Goal: Task Accomplishment & Management: Manage account settings

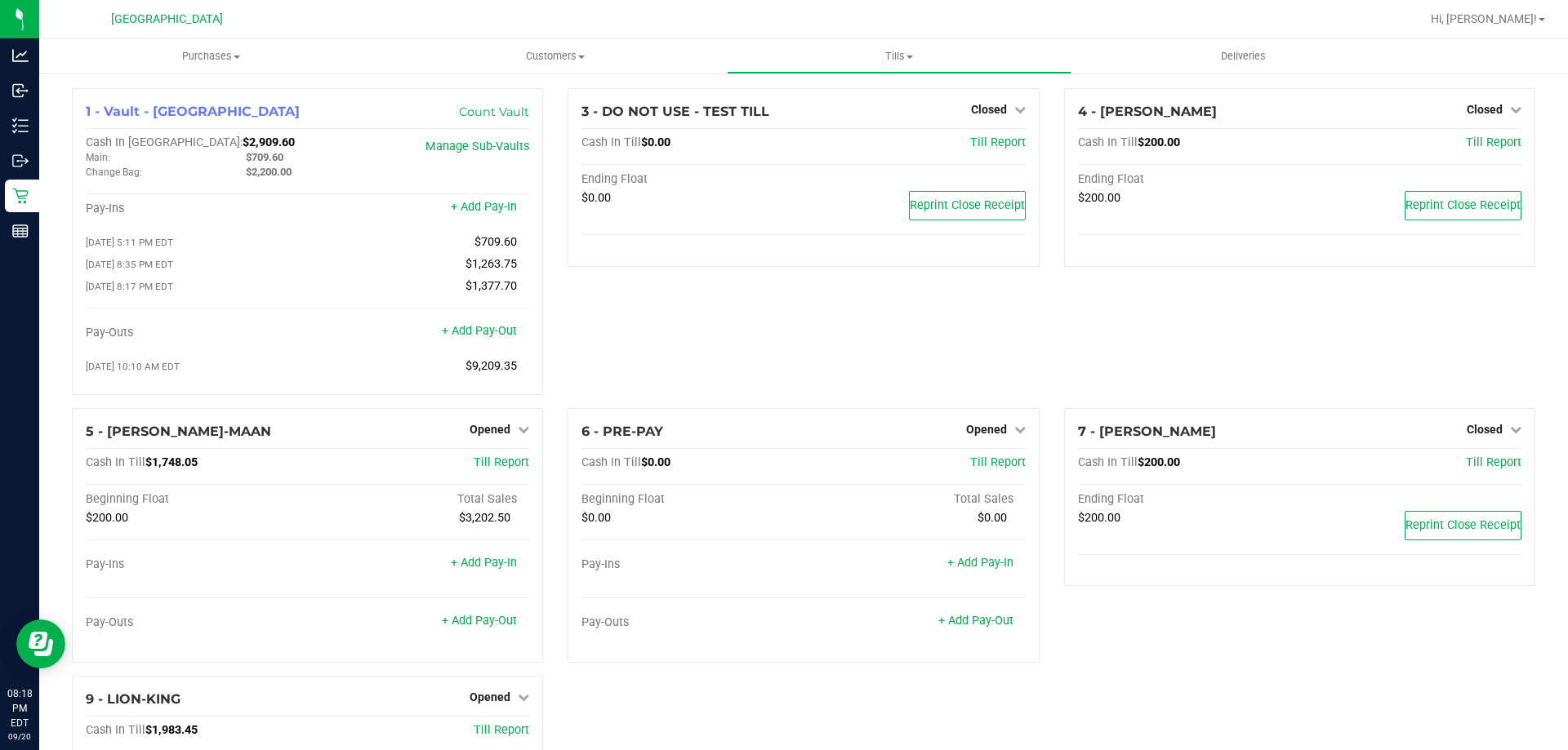
click at [251, 407] on div "1 - Vault - North Palm Beach WC Count Vault Cash In Vault: $2,909.60 Main: $709…" at bounding box center [308, 248] width 496 height 320
click at [518, 428] on icon at bounding box center [523, 429] width 11 height 11
click at [482, 469] on link "Close Till" at bounding box center [492, 462] width 44 height 13
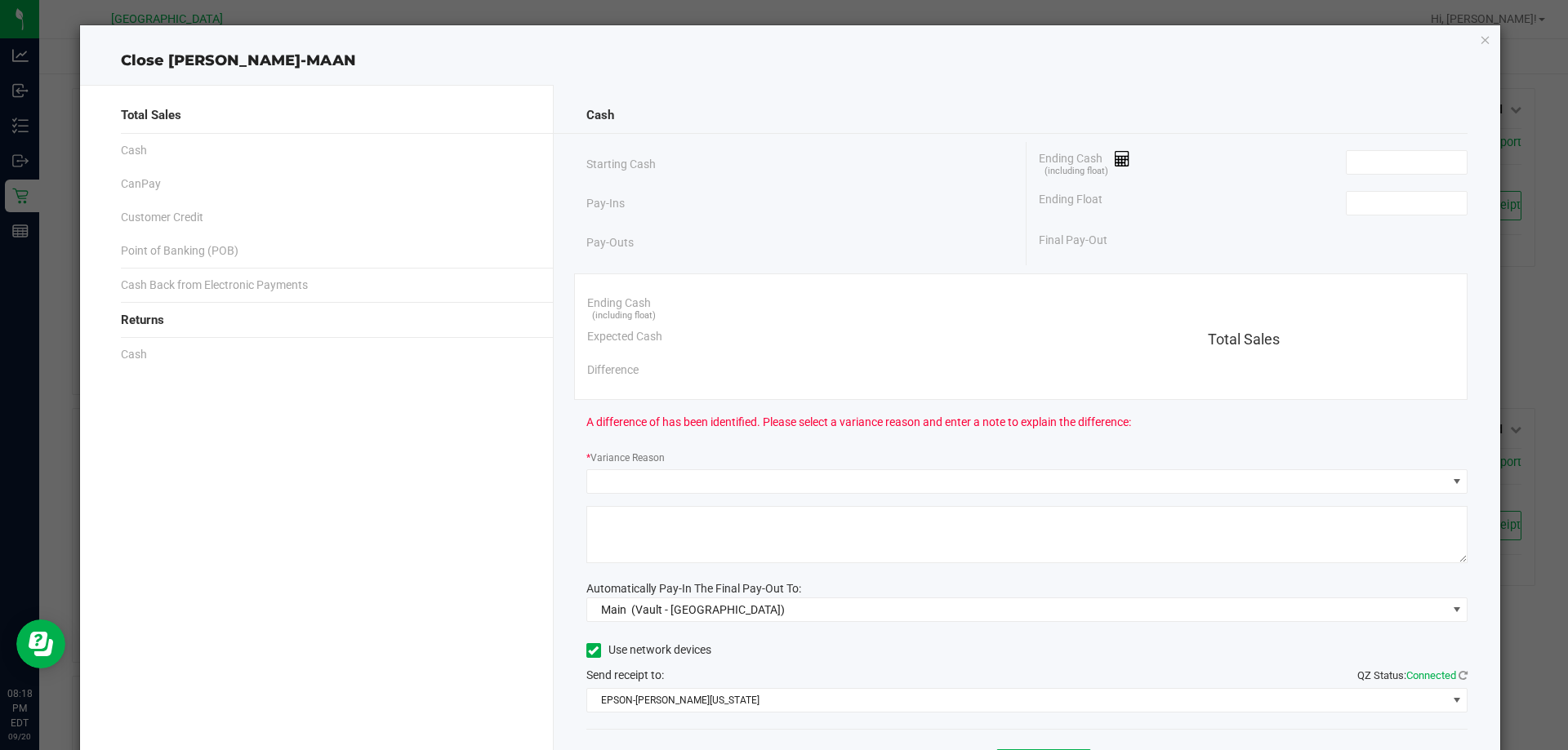
drag, startPoint x: 1366, startPoint y: 135, endPoint x: 1360, endPoint y: 146, distance: 12.5
click at [1363, 142] on div "Cash Starting Cash Pay-Ins Pay-Outs Ending Cash (including float) Ending Float …" at bounding box center [1028, 453] width 948 height 735
drag, startPoint x: 1359, startPoint y: 147, endPoint x: 1353, endPoint y: 156, distance: 10.8
click at [1356, 152] on div "Ending Cash (including float)" at bounding box center [1254, 162] width 429 height 40
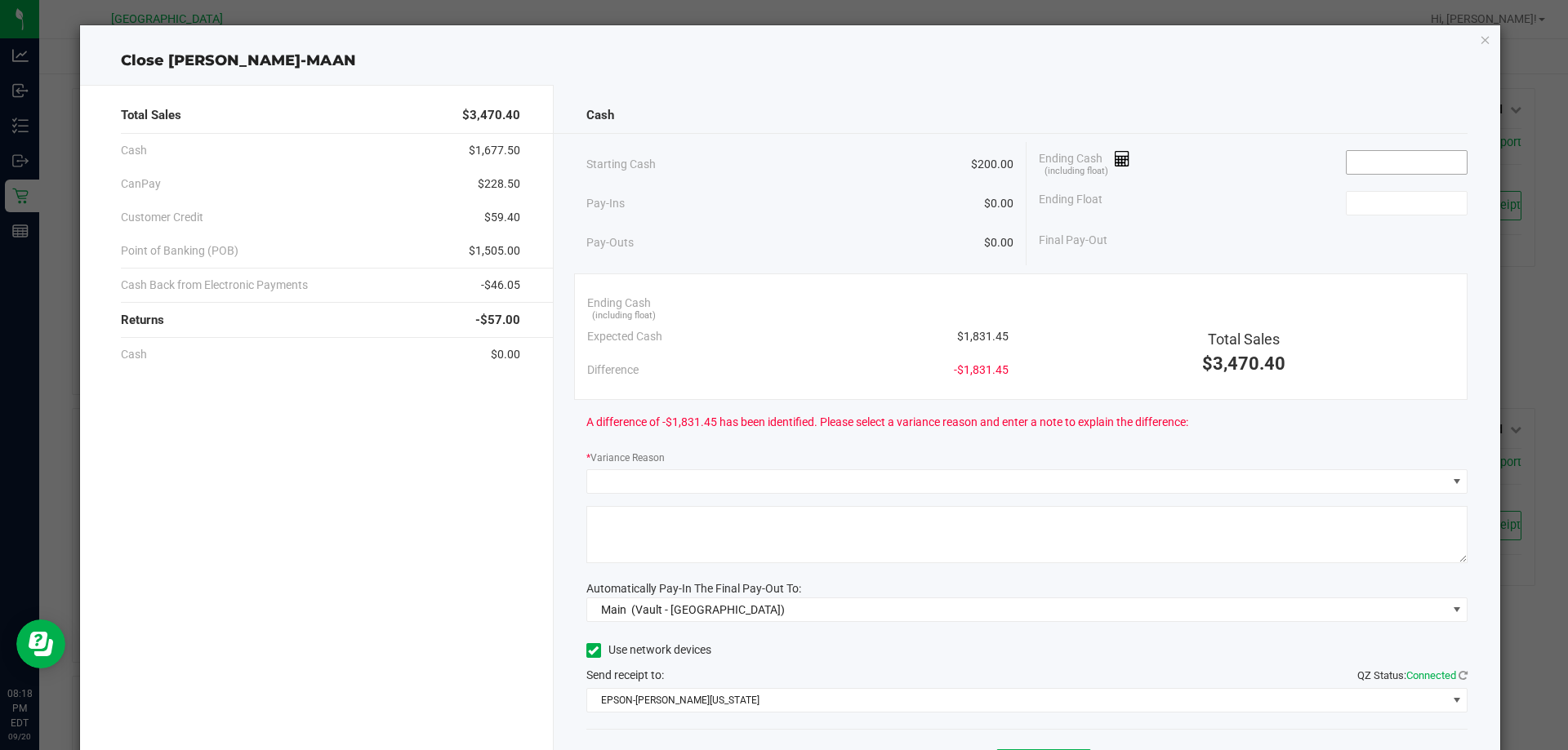
click at [1352, 160] on input at bounding box center [1407, 162] width 120 height 23
type input "$1,831.80"
click at [1333, 201] on div "Ending Float" at bounding box center [1254, 202] width 429 height 40
click at [1360, 208] on input at bounding box center [1407, 203] width 120 height 23
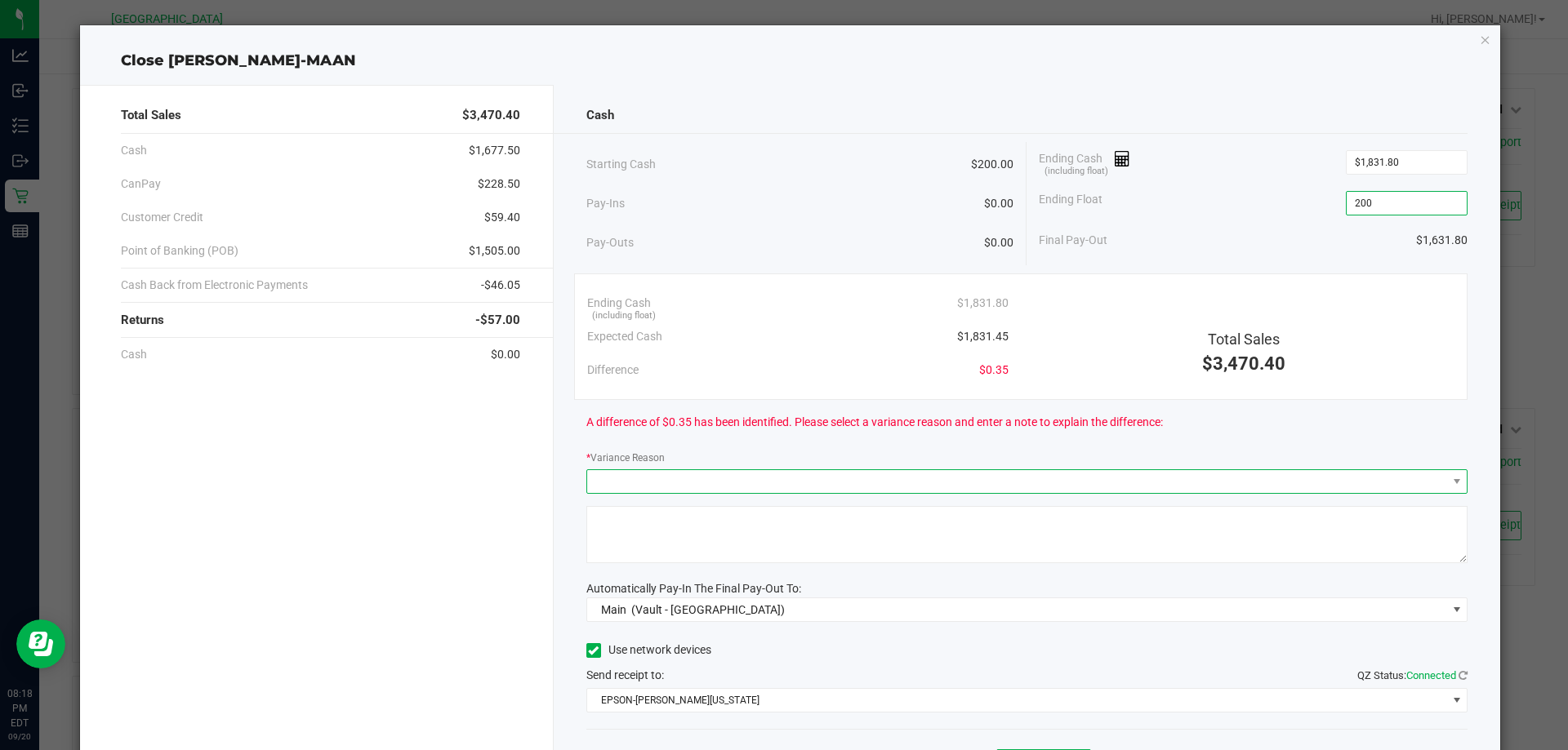
type input "$200.00"
click at [958, 475] on span at bounding box center [1017, 481] width 860 height 23
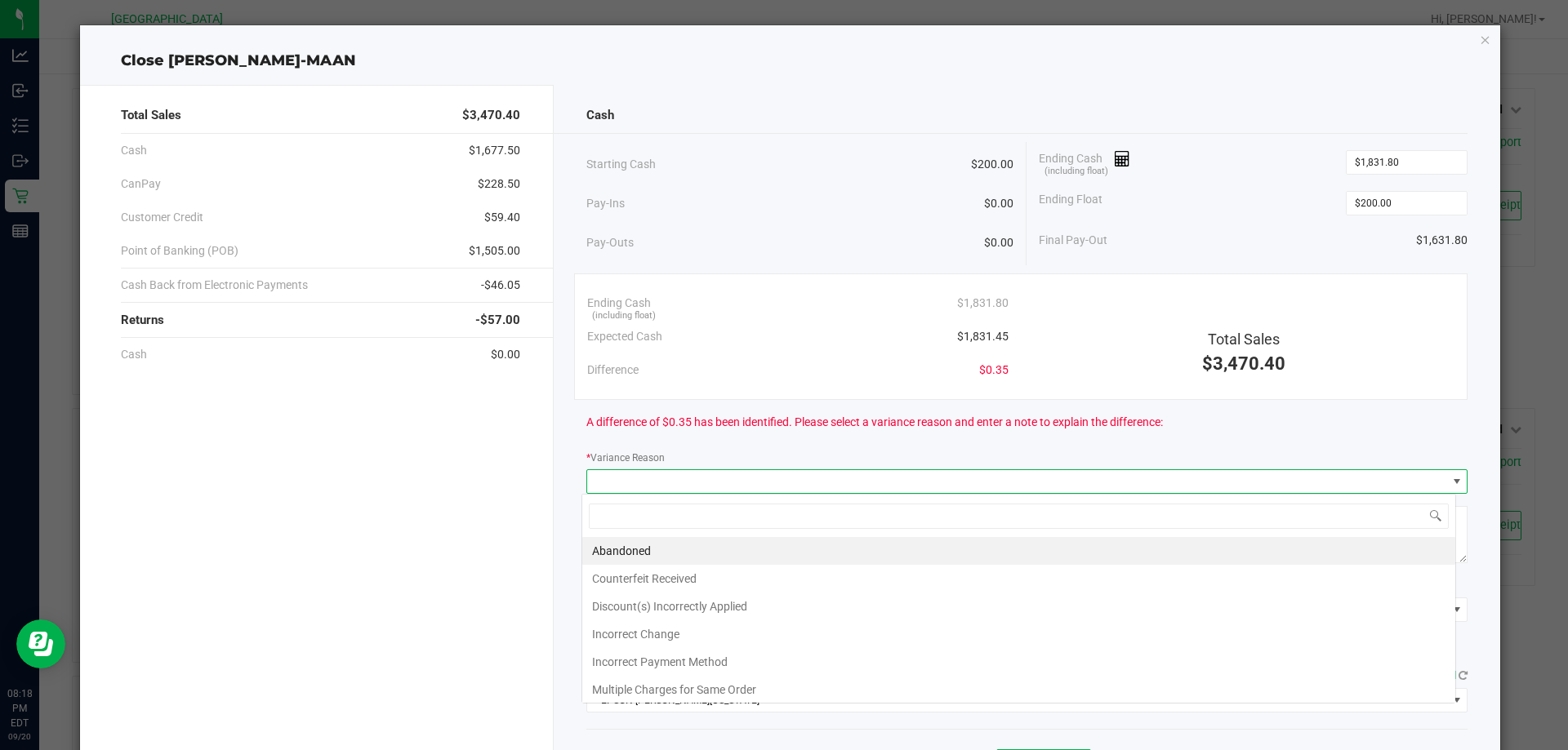
scroll to position [24, 874]
click at [726, 628] on li "Incorrect Change" at bounding box center [1019, 635] width 874 height 28
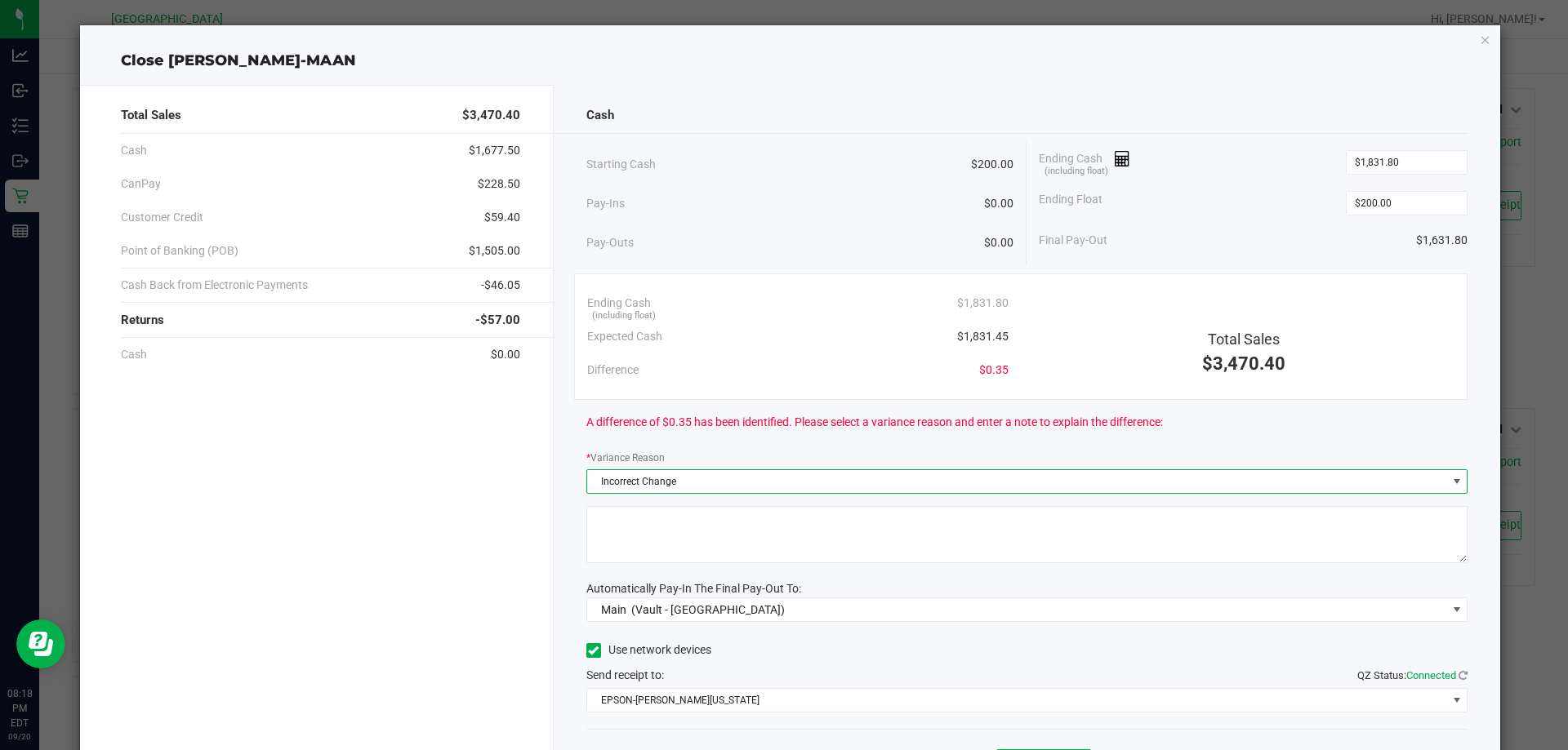
drag, startPoint x: 731, startPoint y: 549, endPoint x: 765, endPoint y: 528, distance: 40.0
click at [731, 547] on textarea at bounding box center [1028, 535] width 882 height 57
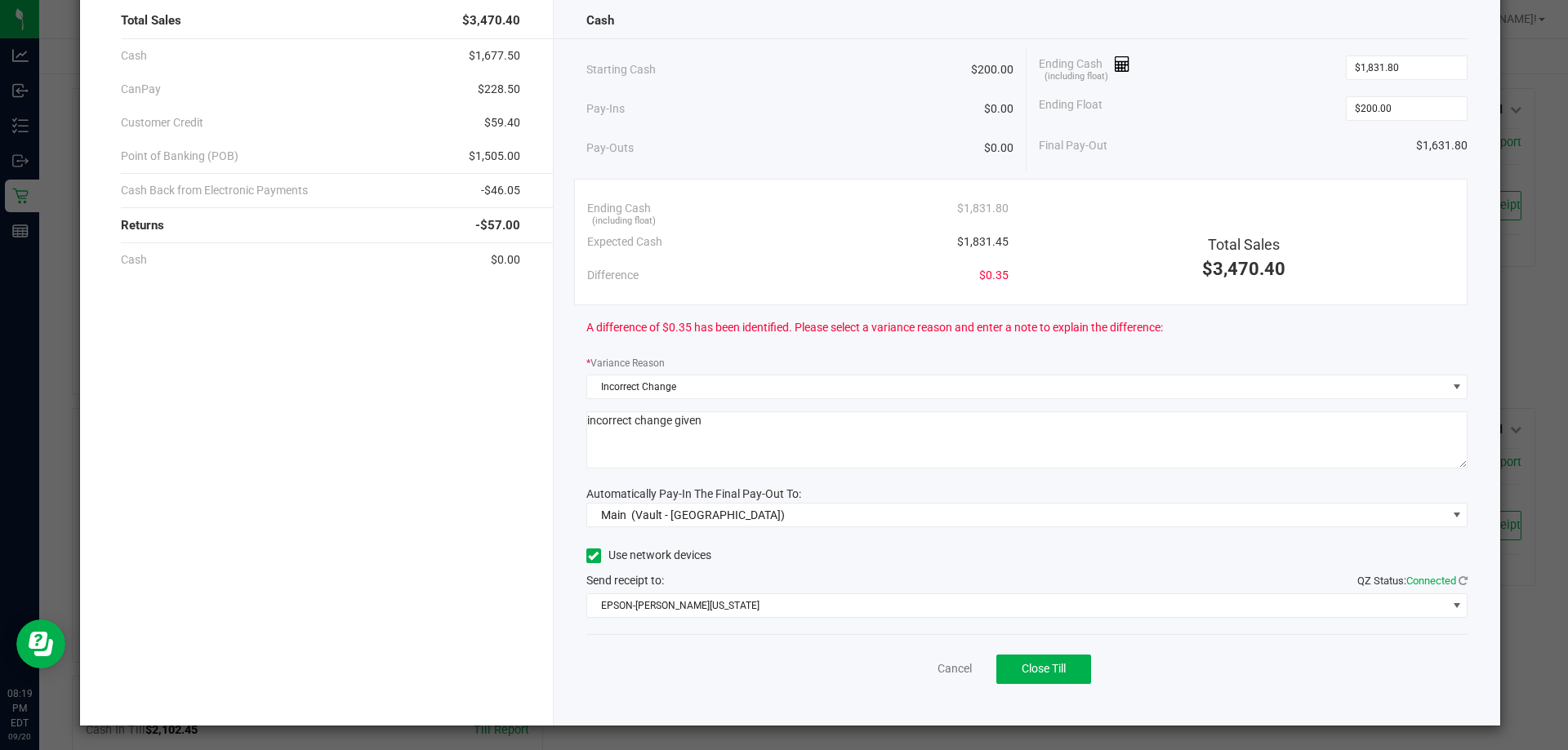
scroll to position [96, 0]
type textarea "incorrect change given"
click at [1077, 673] on button "Close Till" at bounding box center [1044, 668] width 95 height 29
click at [916, 669] on link "Dismiss" at bounding box center [919, 668] width 40 height 17
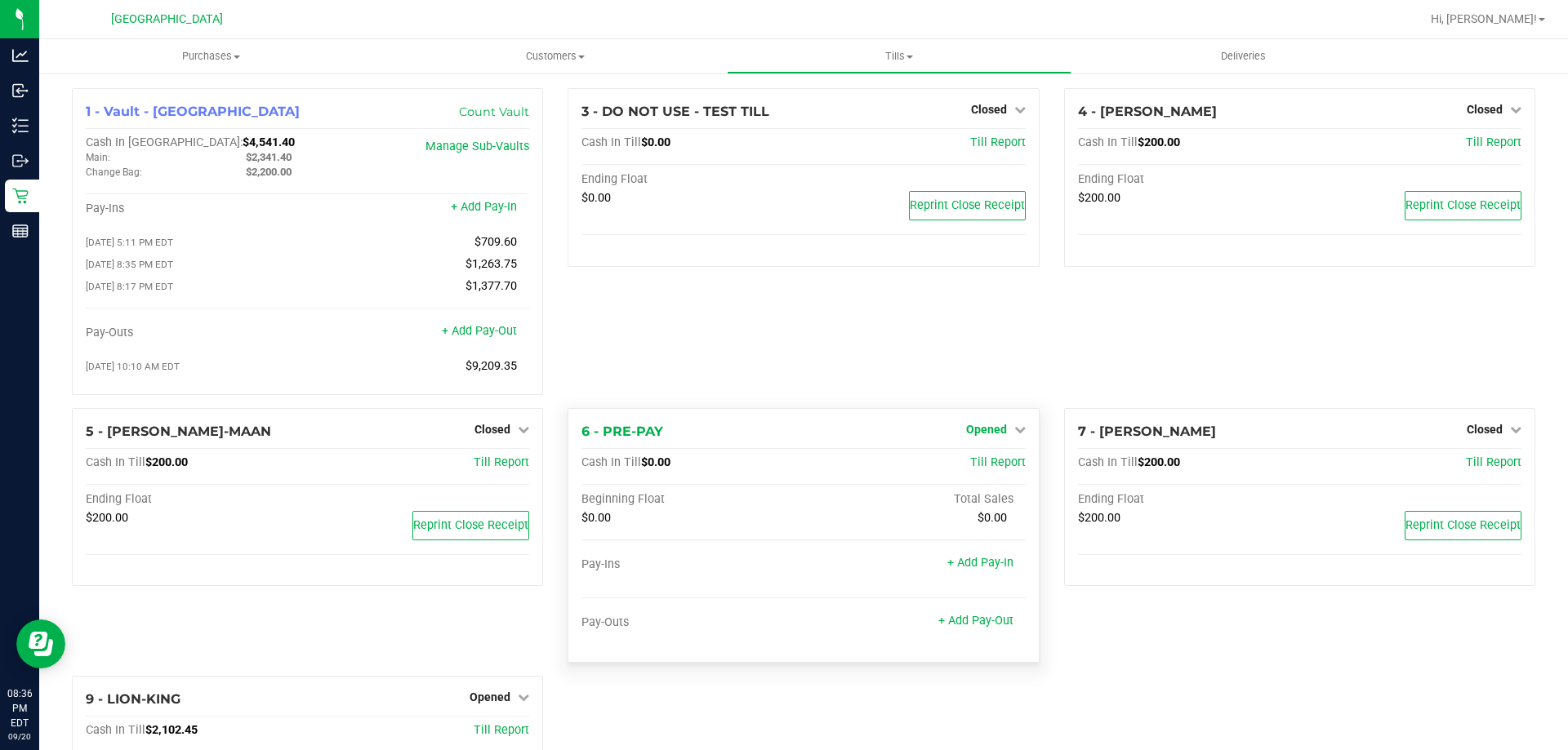
click at [1004, 430] on link "Opened" at bounding box center [996, 429] width 59 height 13
click at [975, 469] on link "Close Till" at bounding box center [988, 462] width 44 height 13
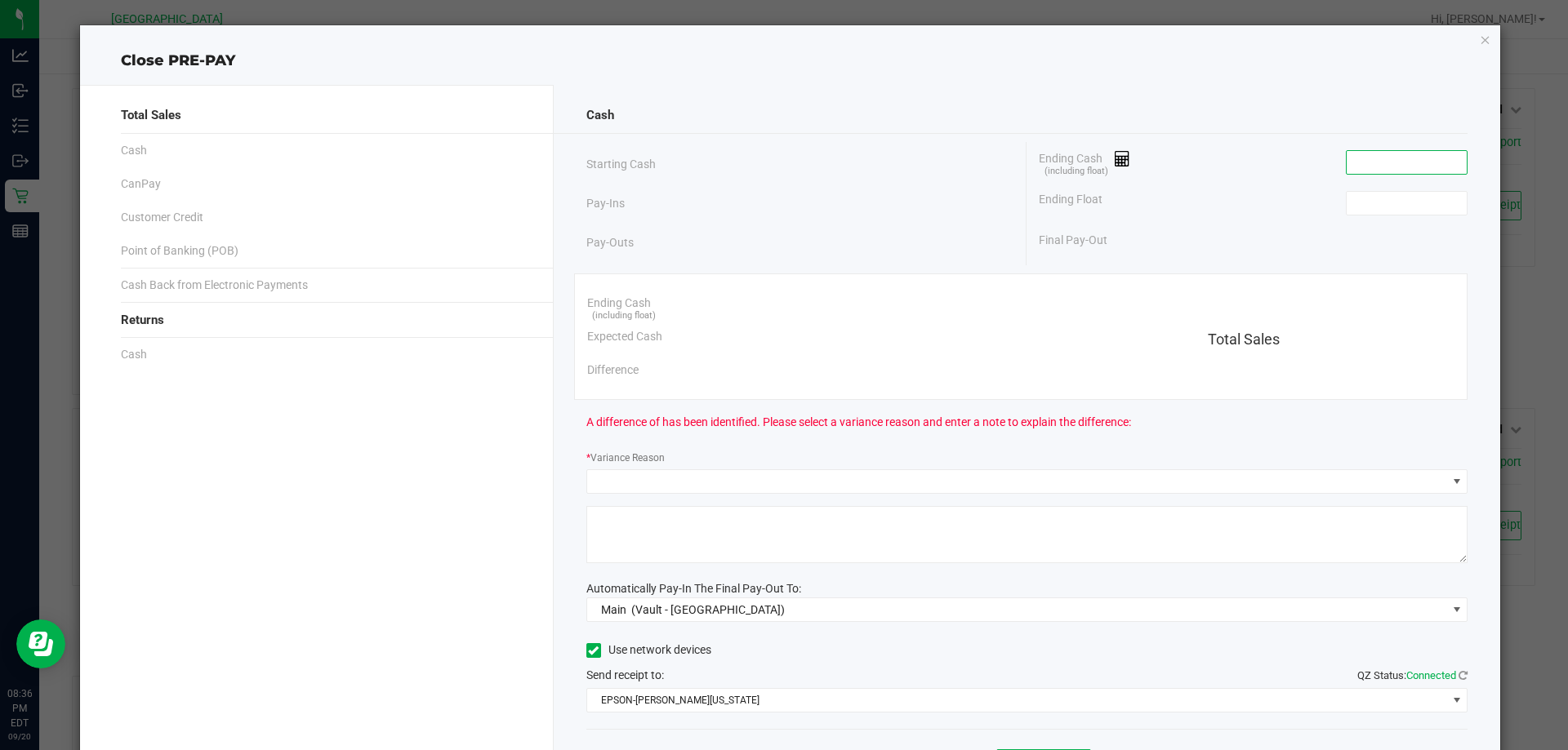
click at [1395, 167] on input at bounding box center [1407, 162] width 120 height 23
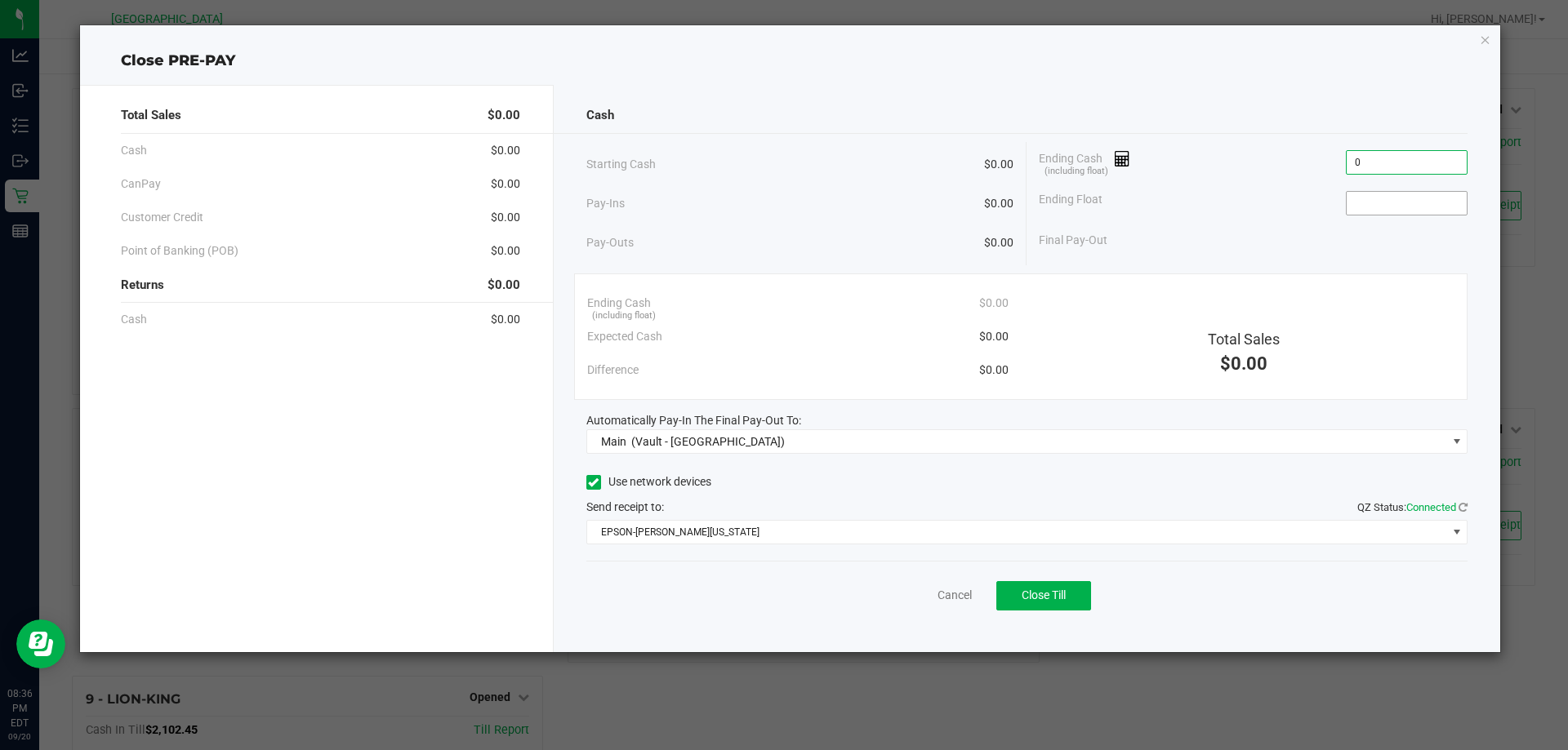
type input "$0.00"
click at [1366, 203] on input at bounding box center [1407, 203] width 120 height 23
type input "$0.00"
click at [1048, 606] on button "Close Till" at bounding box center [1044, 596] width 95 height 29
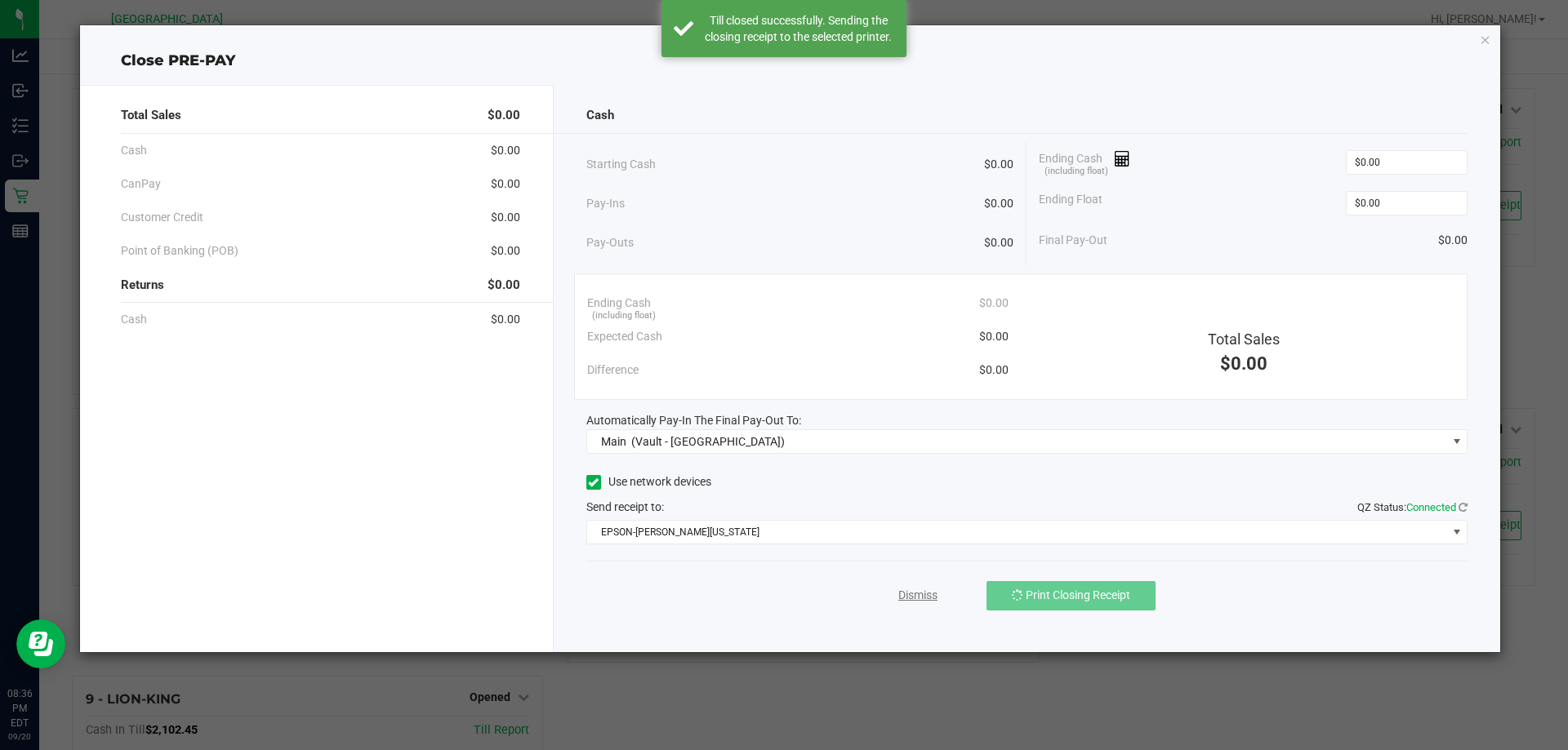
click at [926, 599] on link "Dismiss" at bounding box center [918, 596] width 40 height 17
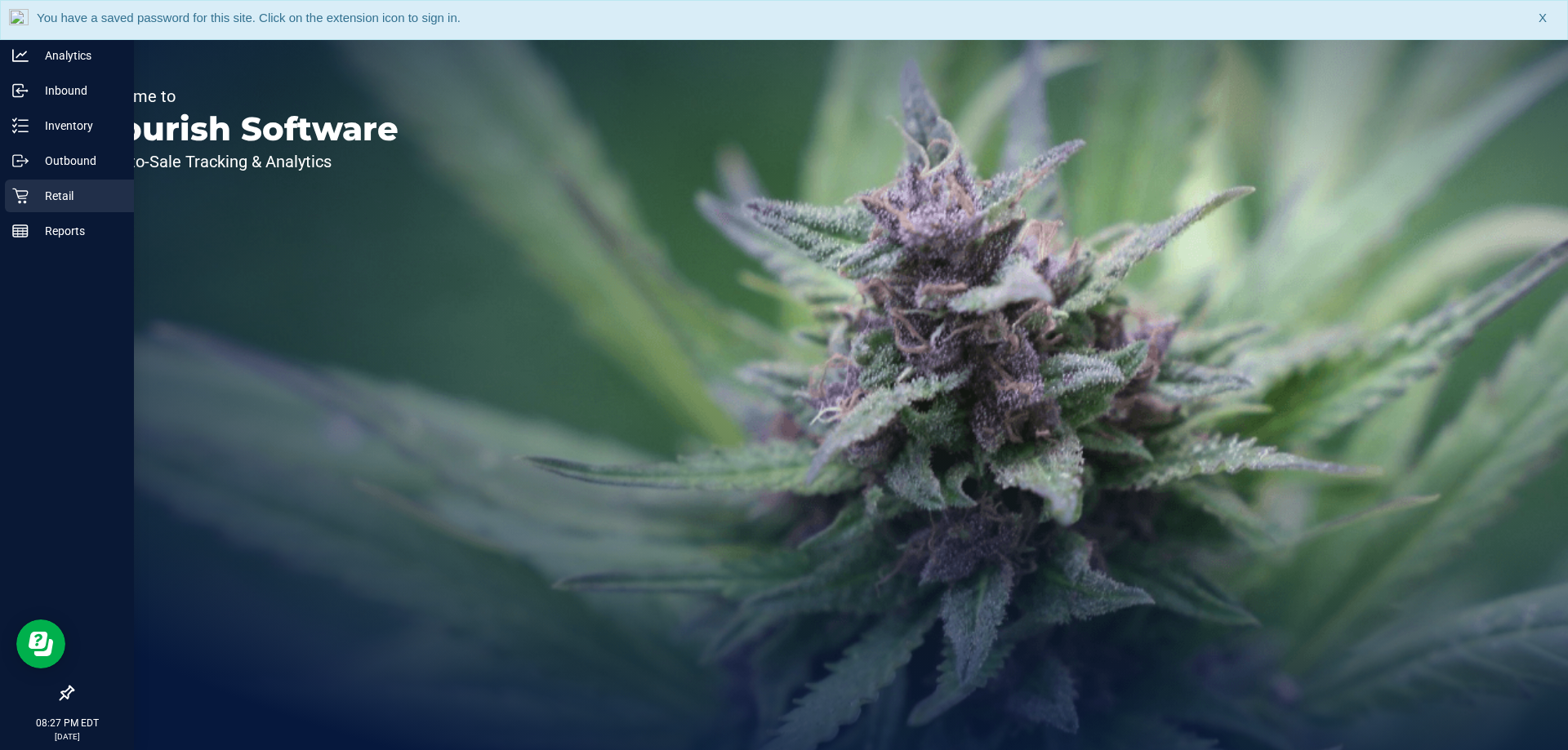
click at [66, 198] on p "Retail" at bounding box center [78, 195] width 98 height 20
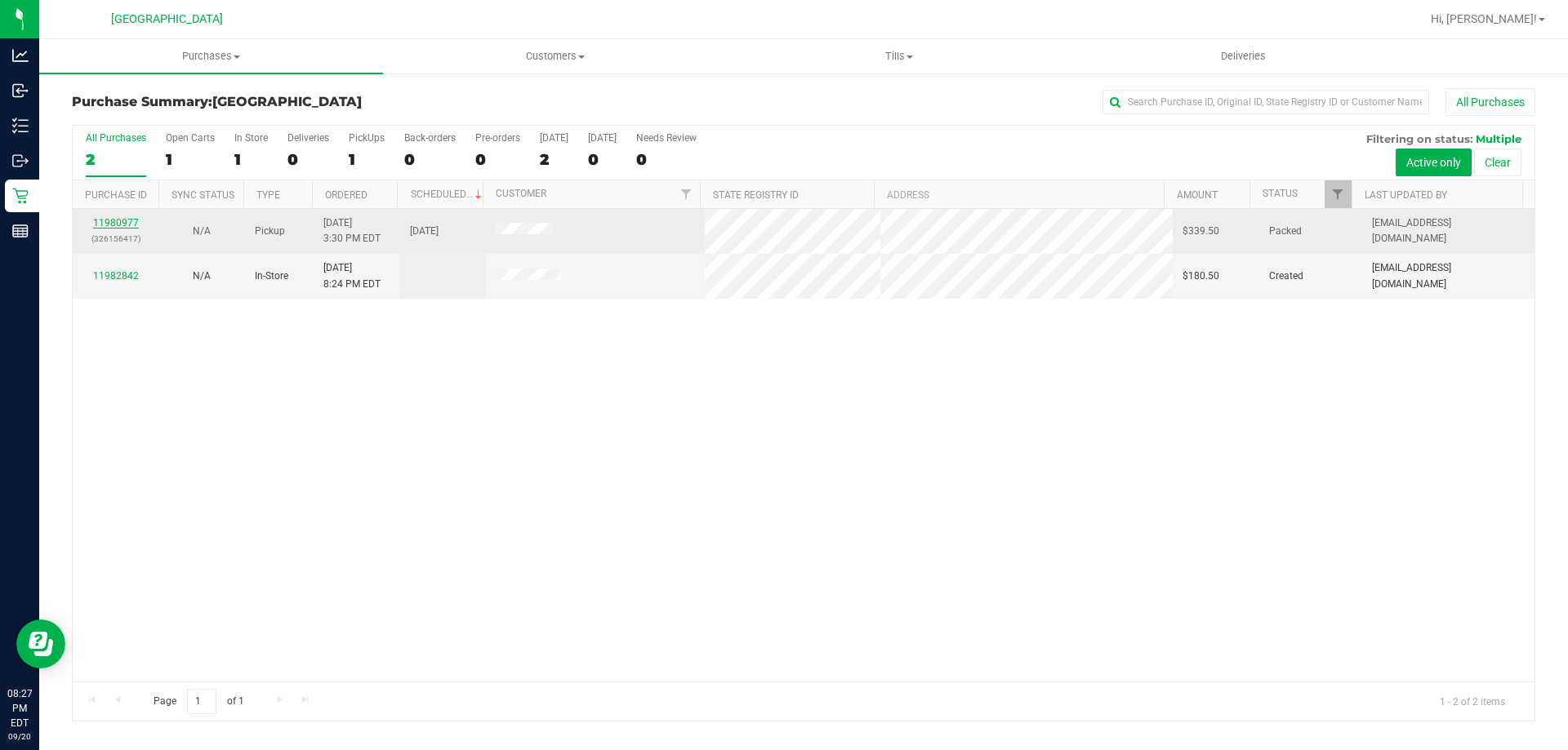
click at [129, 219] on link "11980977" at bounding box center [115, 222] width 46 height 11
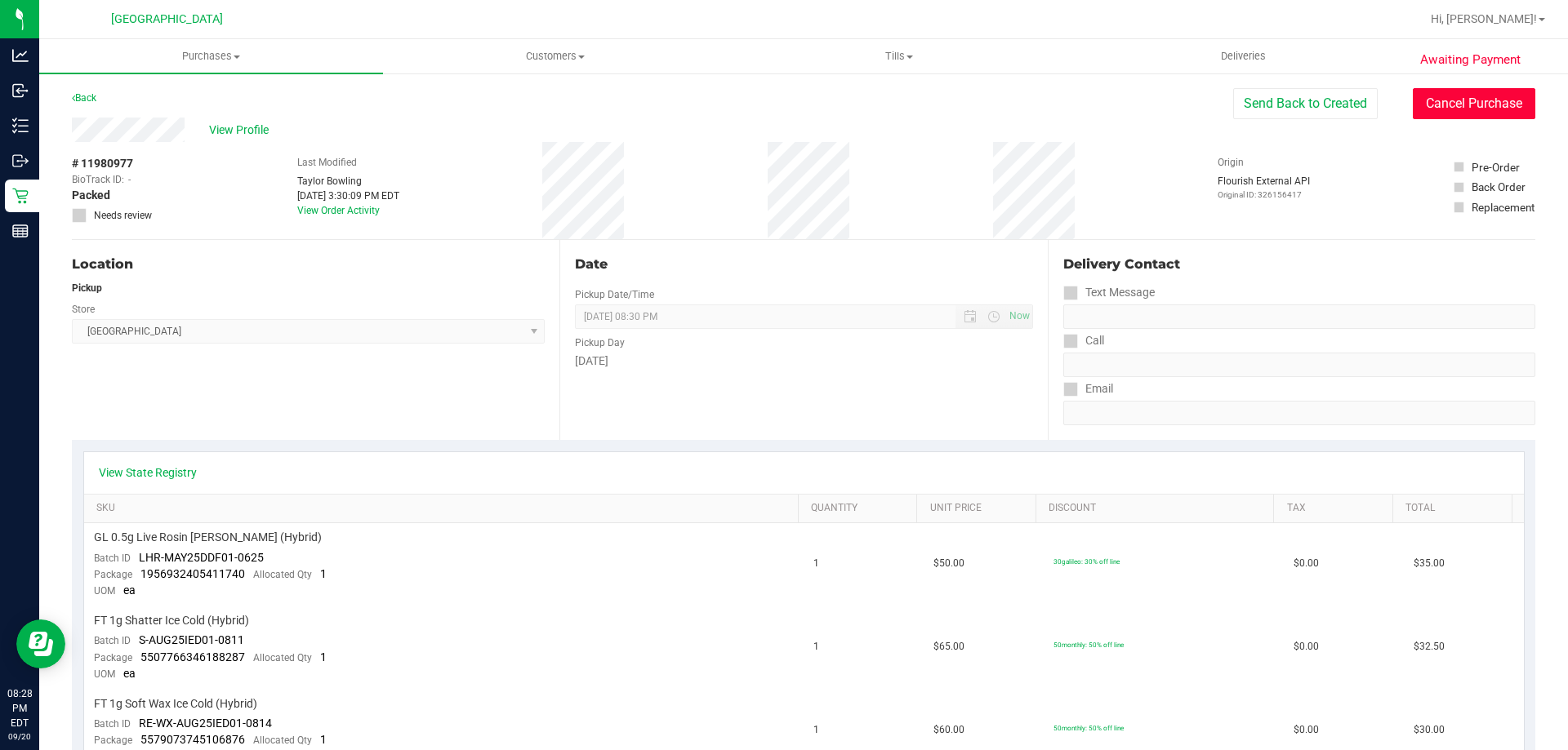
click at [1431, 95] on button "Cancel Purchase" at bounding box center [1474, 103] width 122 height 31
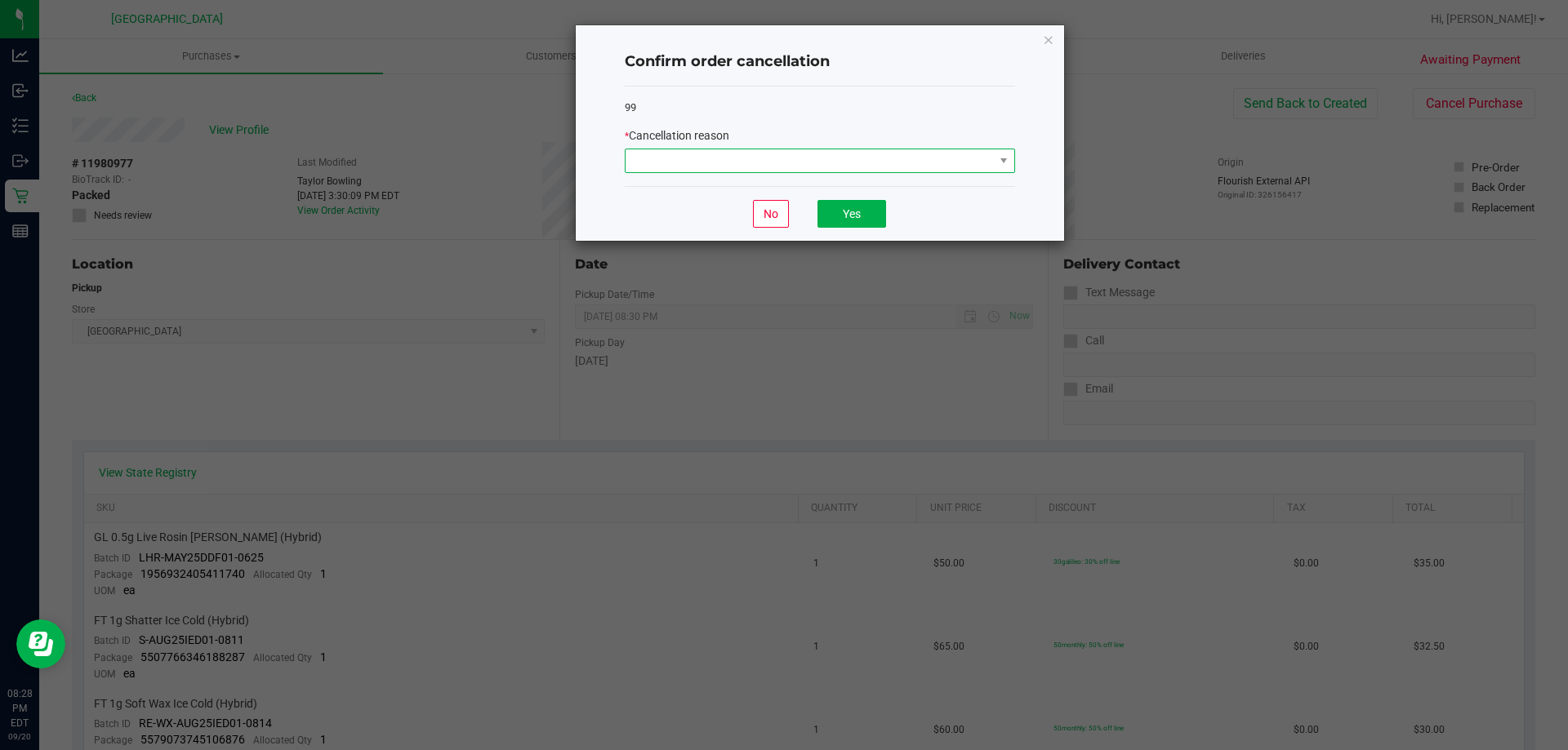
click at [770, 158] on span at bounding box center [810, 161] width 369 height 23
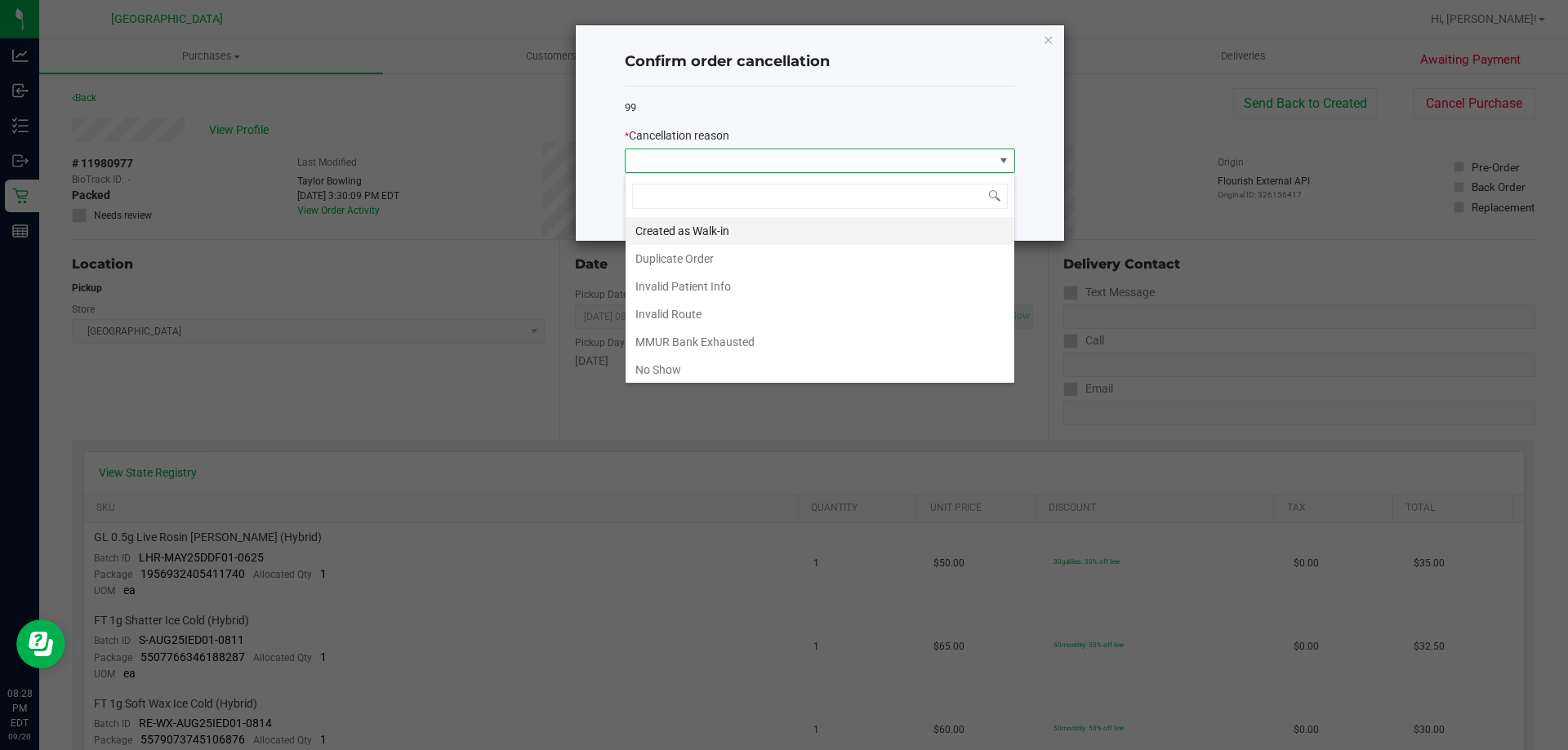
scroll to position [24, 390]
click at [709, 376] on li "No Show" at bounding box center [819, 369] width 389 height 28
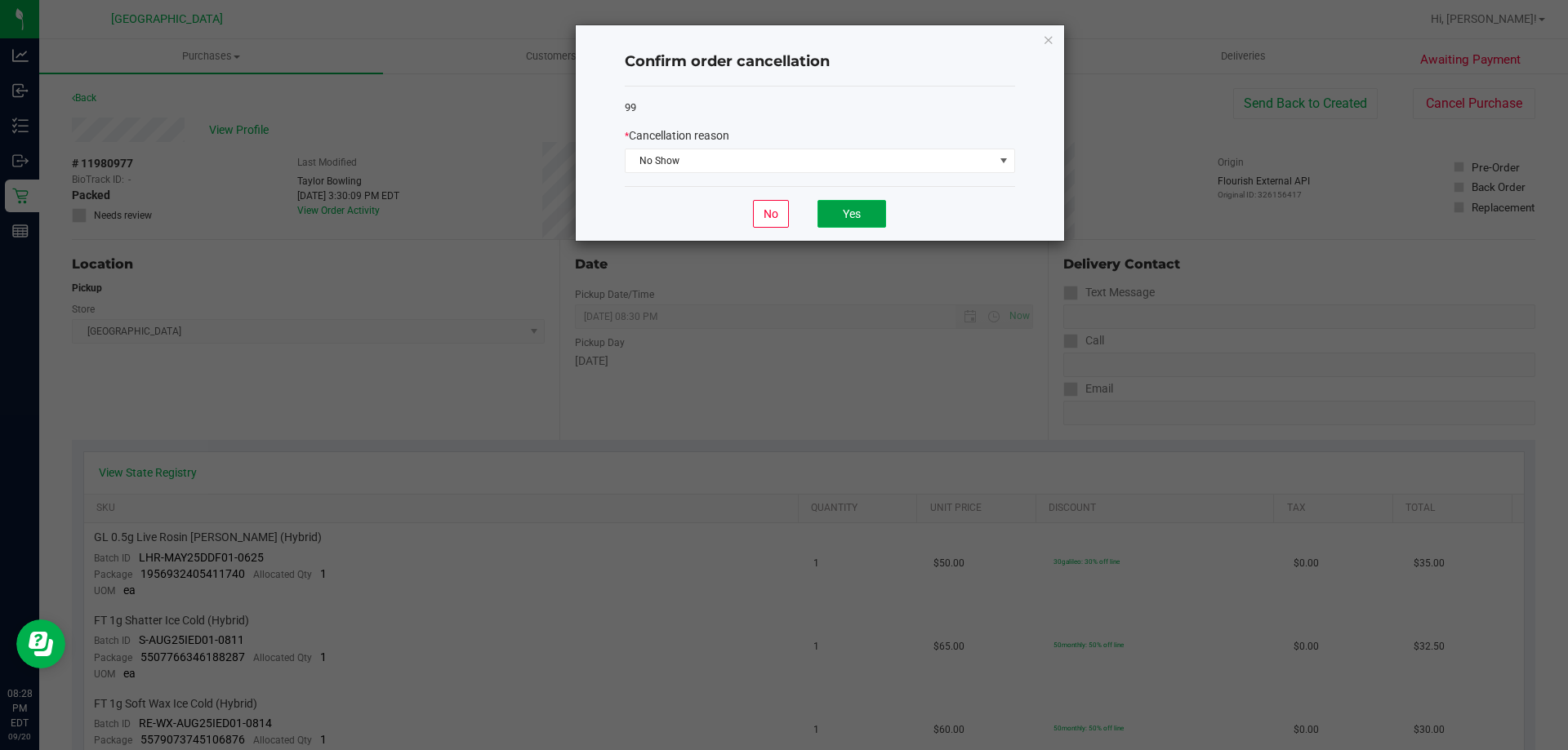
click at [854, 224] on button "Yes" at bounding box center [852, 214] width 69 height 28
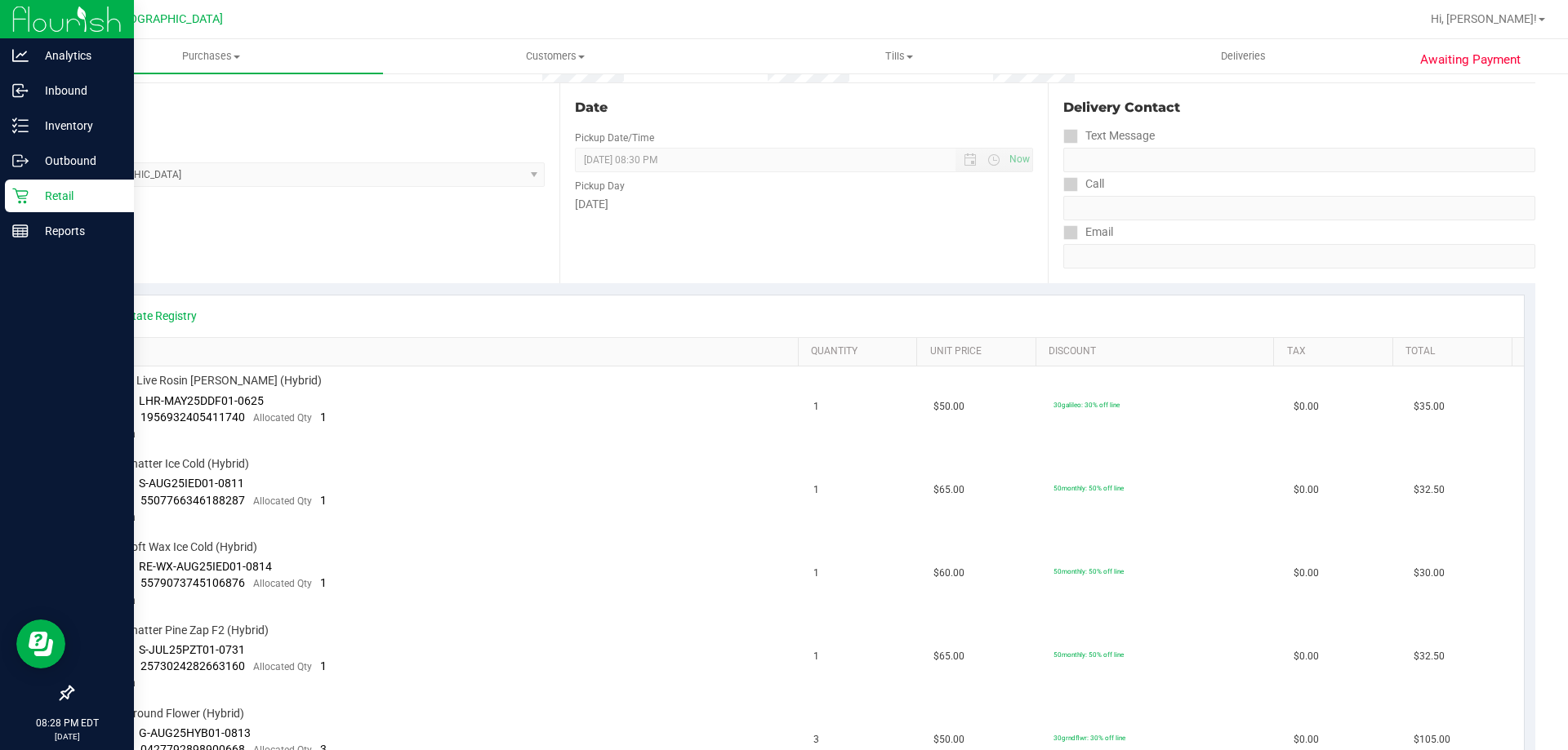
scroll to position [164, 0]
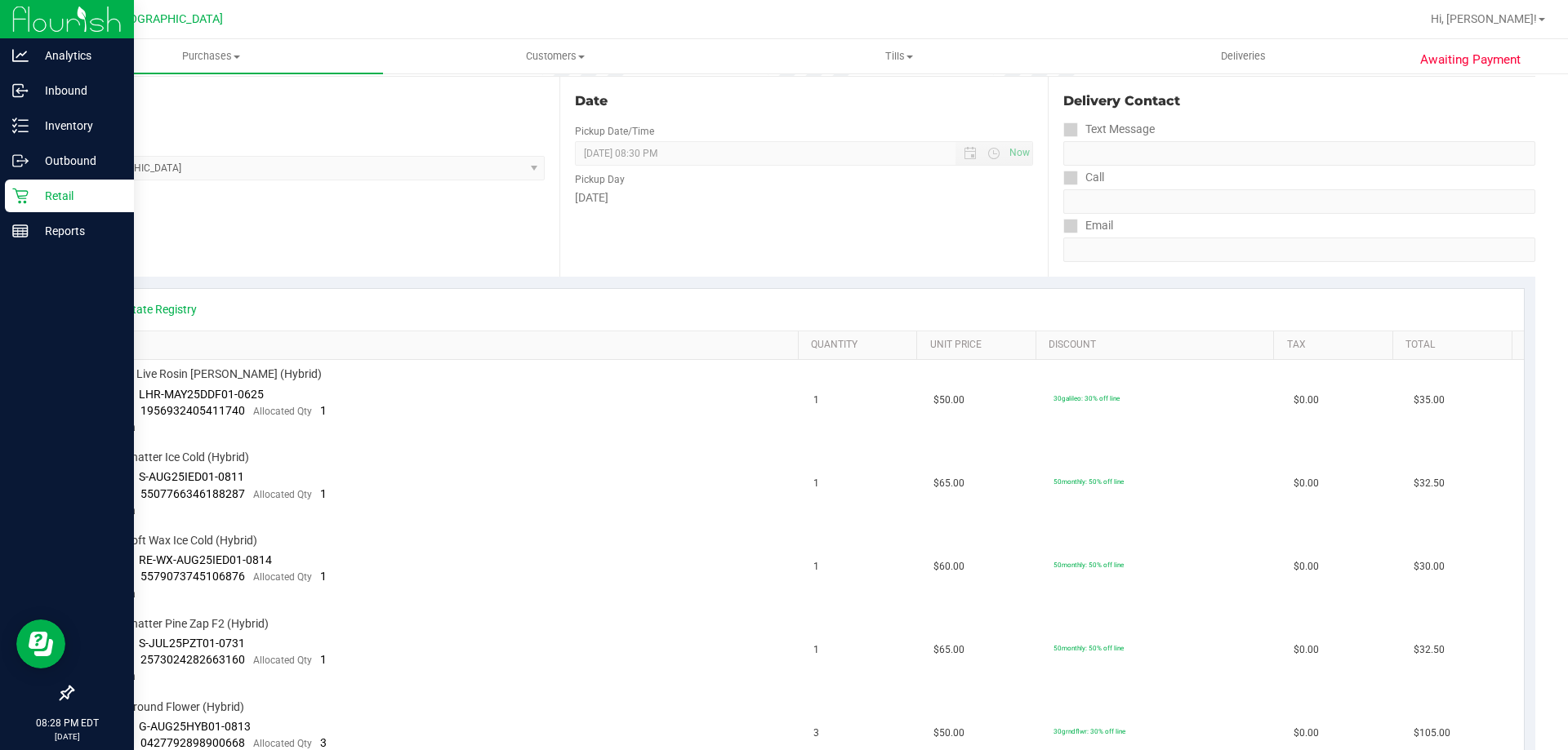
click at [23, 197] on icon at bounding box center [20, 195] width 16 height 16
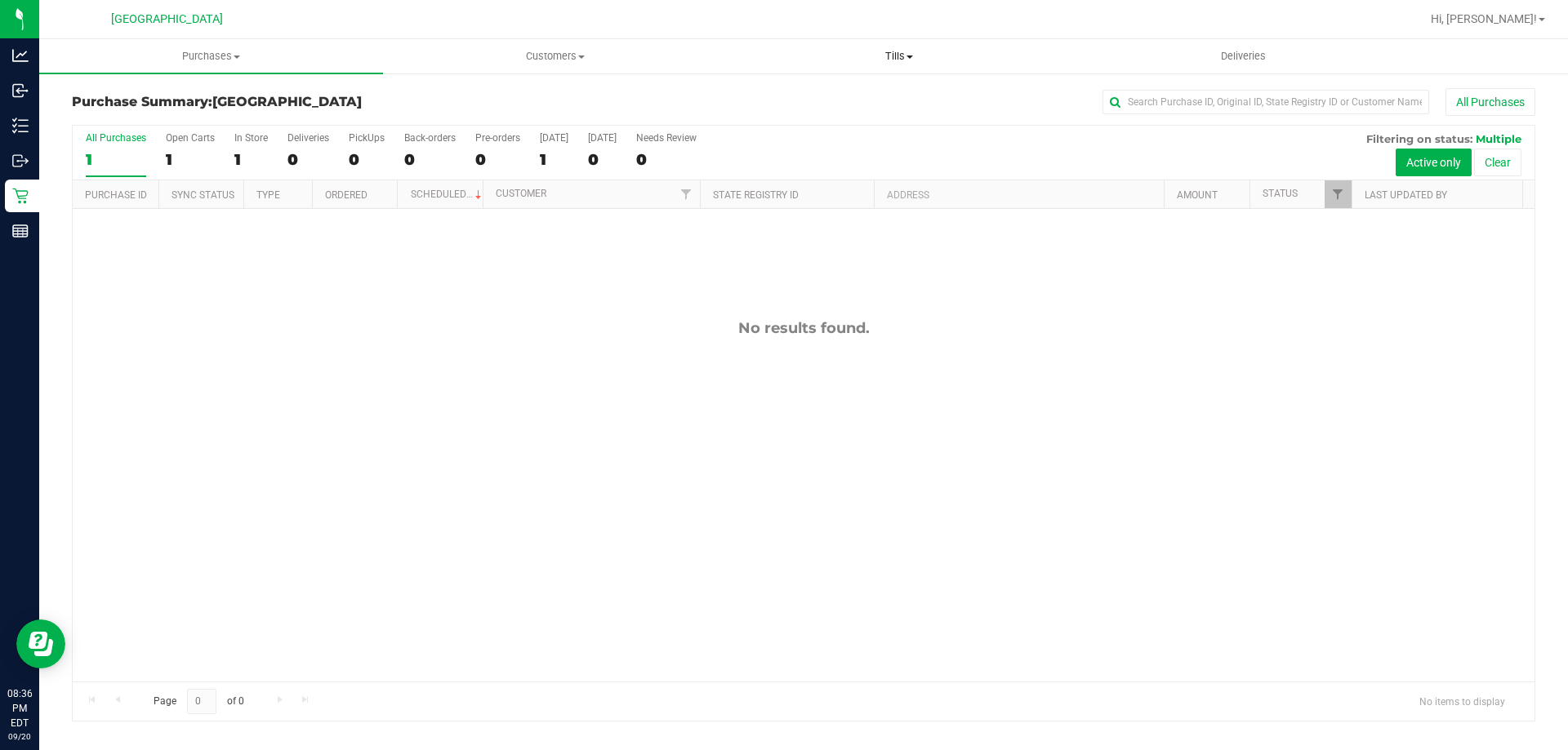
click at [909, 55] on span at bounding box center [910, 57] width 7 height 3
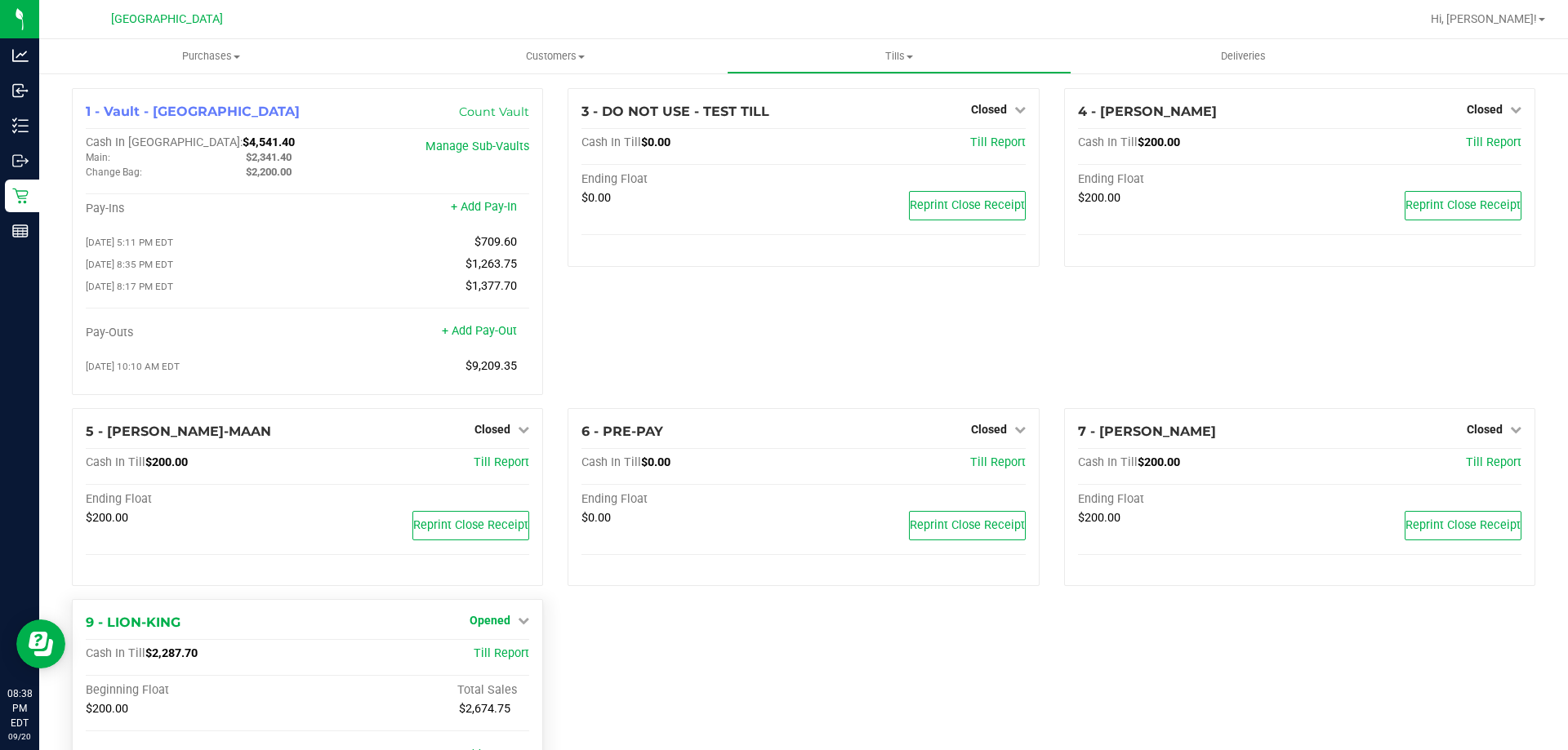
click at [513, 623] on link "Opened" at bounding box center [499, 620] width 59 height 13
click at [490, 660] on link "Close Till" at bounding box center [492, 654] width 44 height 13
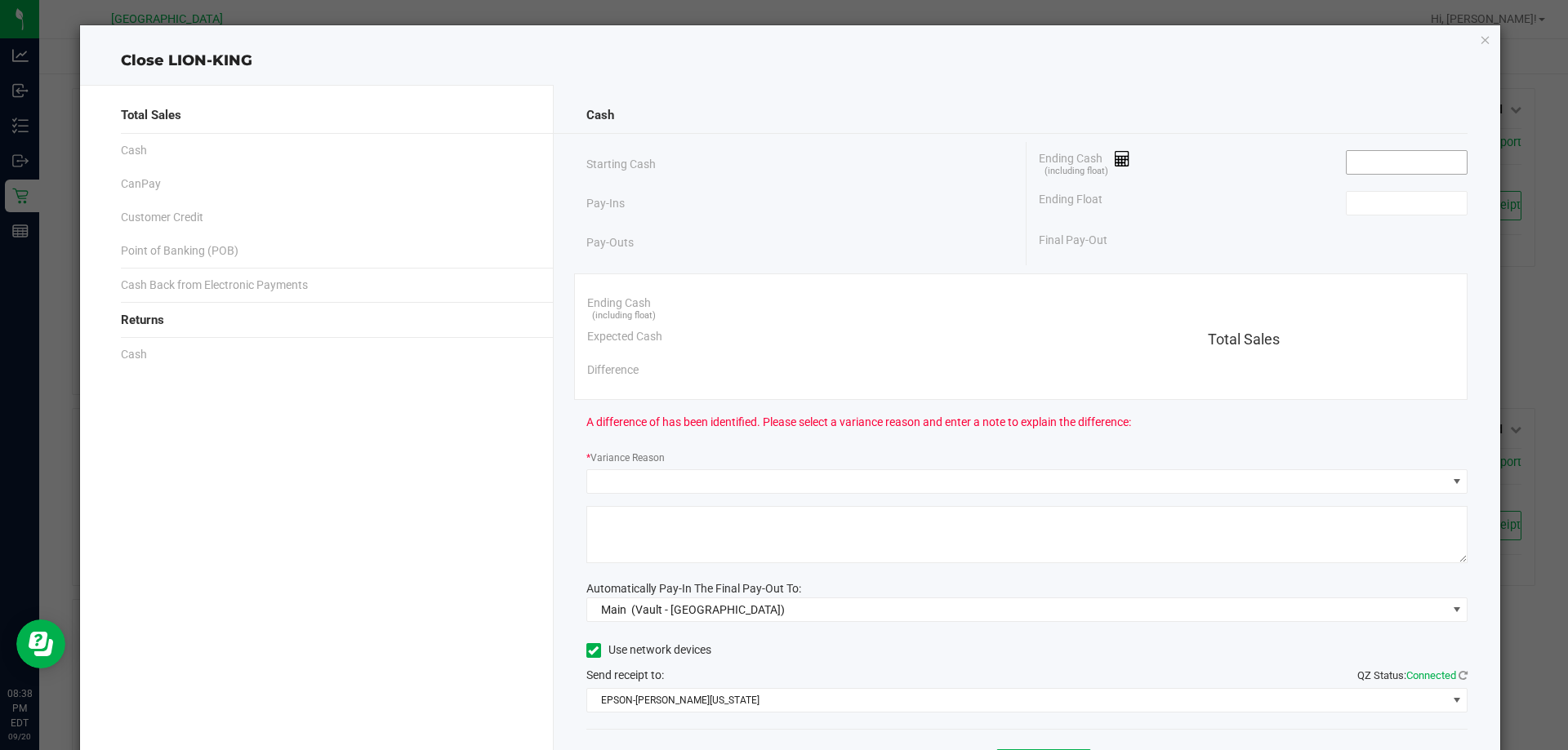
click at [1371, 164] on input at bounding box center [1407, 162] width 120 height 23
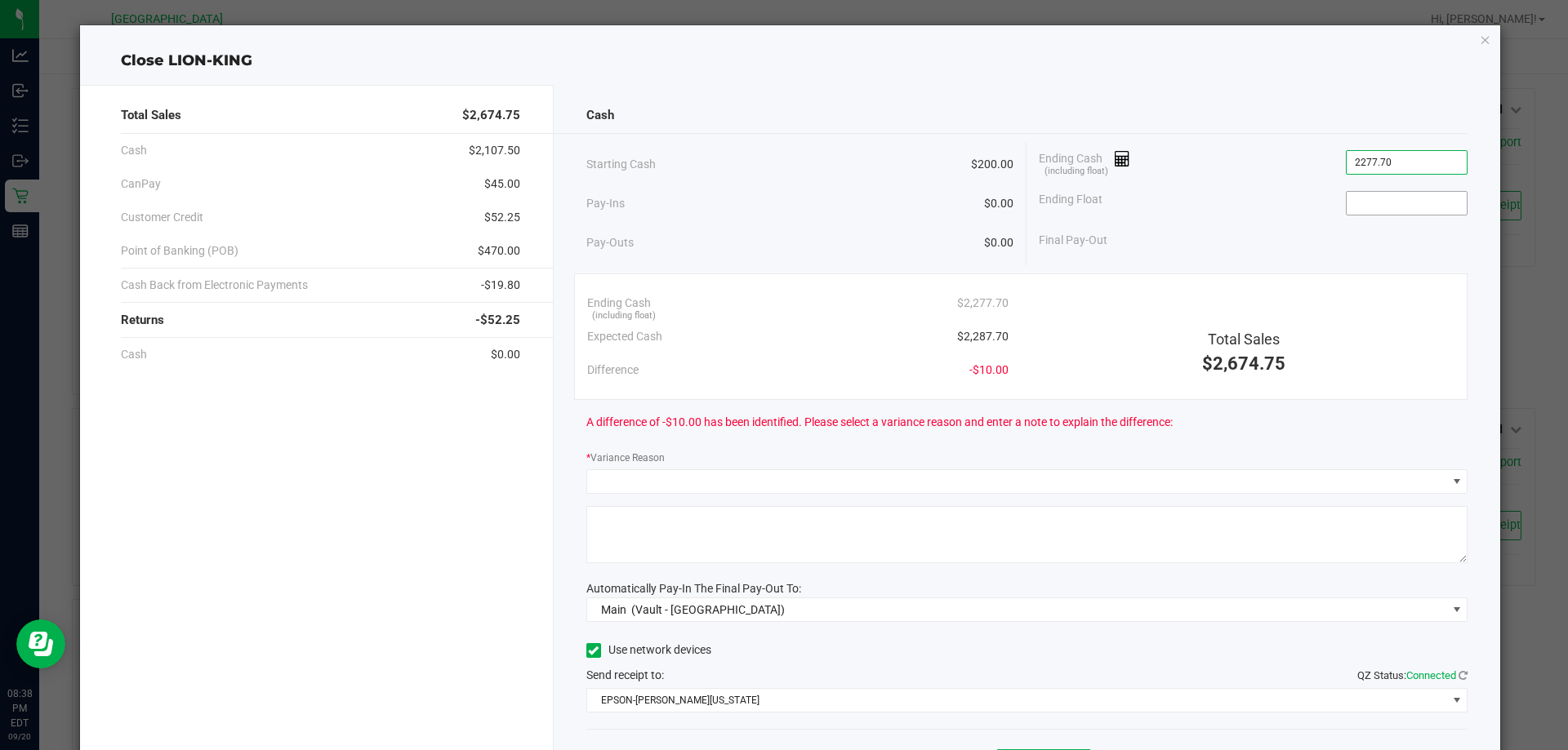
type input "$2,277.70"
click at [1409, 195] on input at bounding box center [1407, 203] width 120 height 23
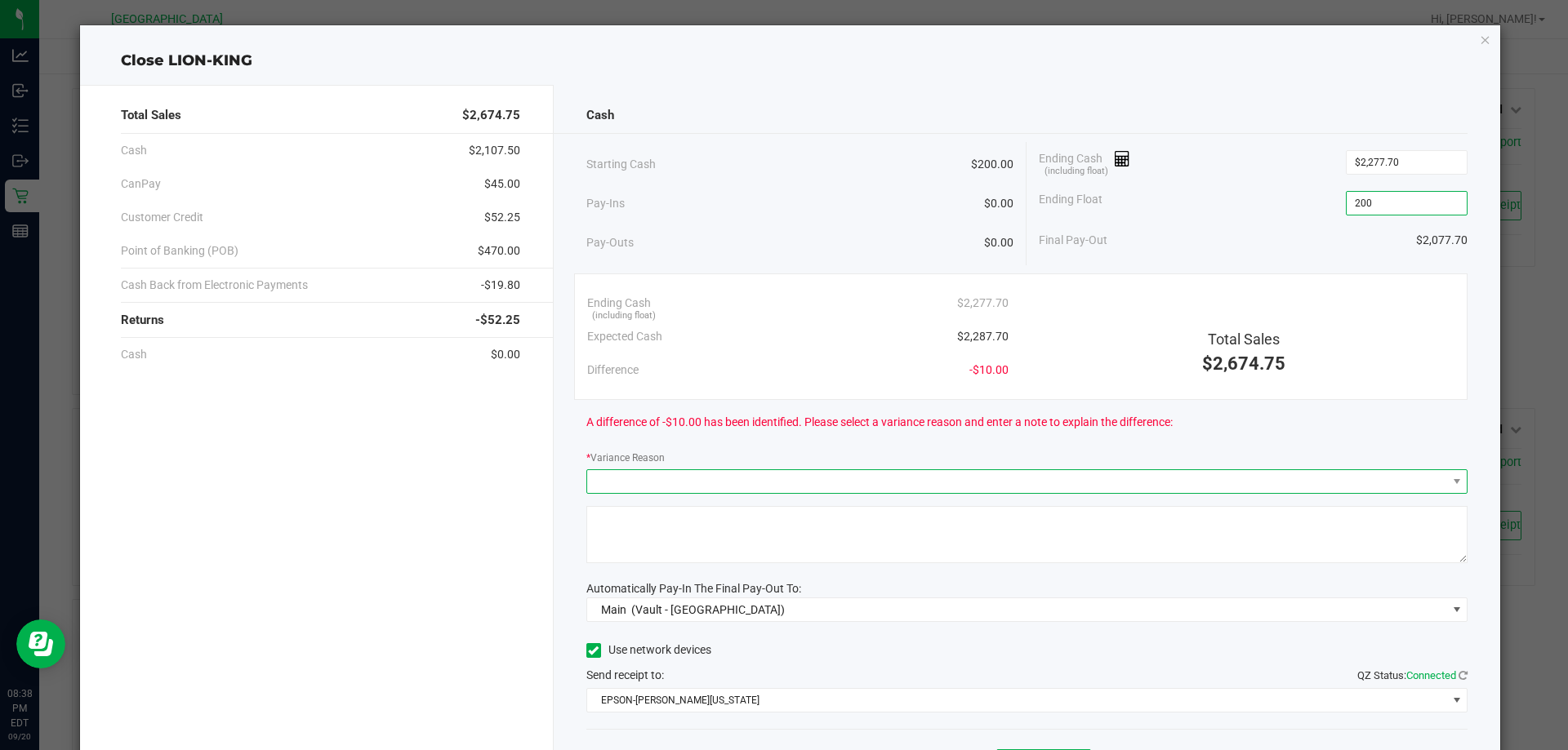
type input "$200.00"
click at [616, 480] on span at bounding box center [1017, 481] width 860 height 23
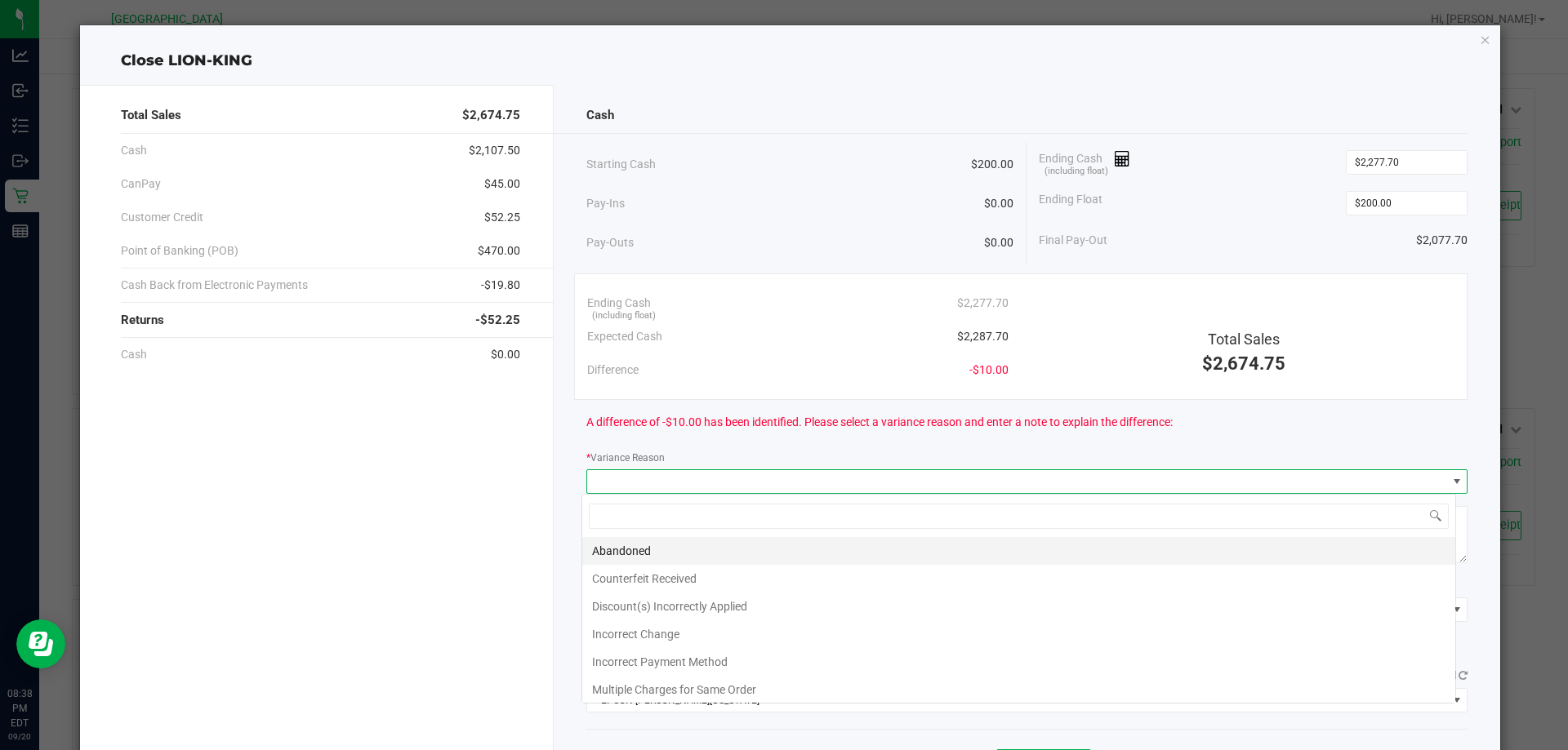
scroll to position [24, 874]
click at [644, 638] on li "Incorrect Change" at bounding box center [1019, 635] width 874 height 28
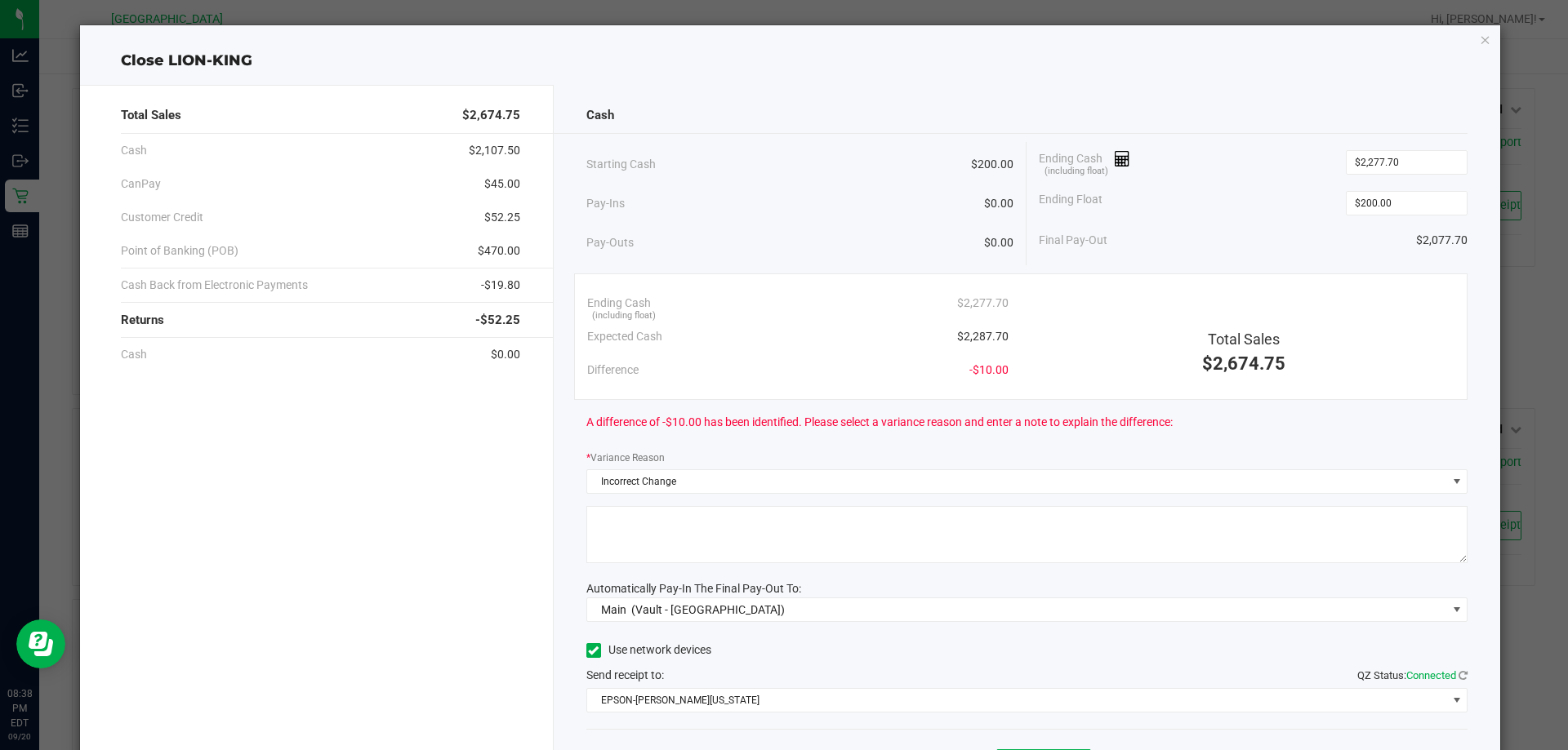
click at [688, 525] on textarea at bounding box center [1028, 535] width 882 height 57
type textarea "Incorrect change given"
click at [667, 448] on div "Cash Starting Cash $200.00 Pay-Ins $0.00 Pay-Outs $0.00 Ending Cash (including …" at bounding box center [1028, 453] width 948 height 735
drag, startPoint x: 575, startPoint y: 428, endPoint x: 1242, endPoint y: 429, distance: 667.0
click at [1242, 429] on div "Cash Starting Cash $200.00 Pay-Ins $0.00 Pay-Outs $0.00 Ending Cash (including …" at bounding box center [1028, 453] width 948 height 735
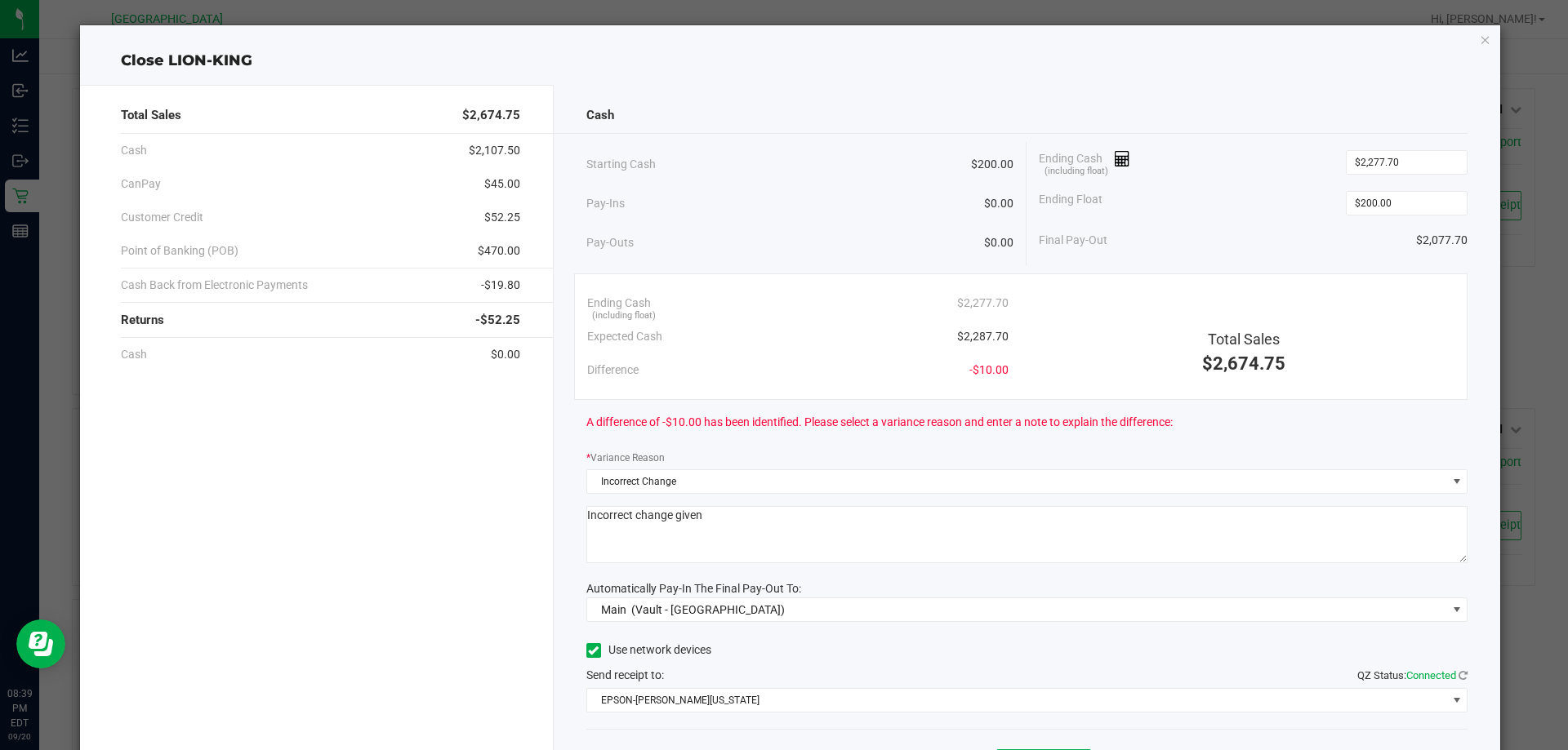
click at [1242, 429] on div "A difference of -$10.00 has been identified. Please select a variance reason an…" at bounding box center [1028, 423] width 882 height 45
drag, startPoint x: 583, startPoint y: 452, endPoint x: 682, endPoint y: 453, distance: 99.0
click at [681, 453] on div "* Variance Reason" at bounding box center [1028, 459] width 882 height 21
click at [682, 453] on div "* Variance Reason" at bounding box center [1028, 459] width 882 height 21
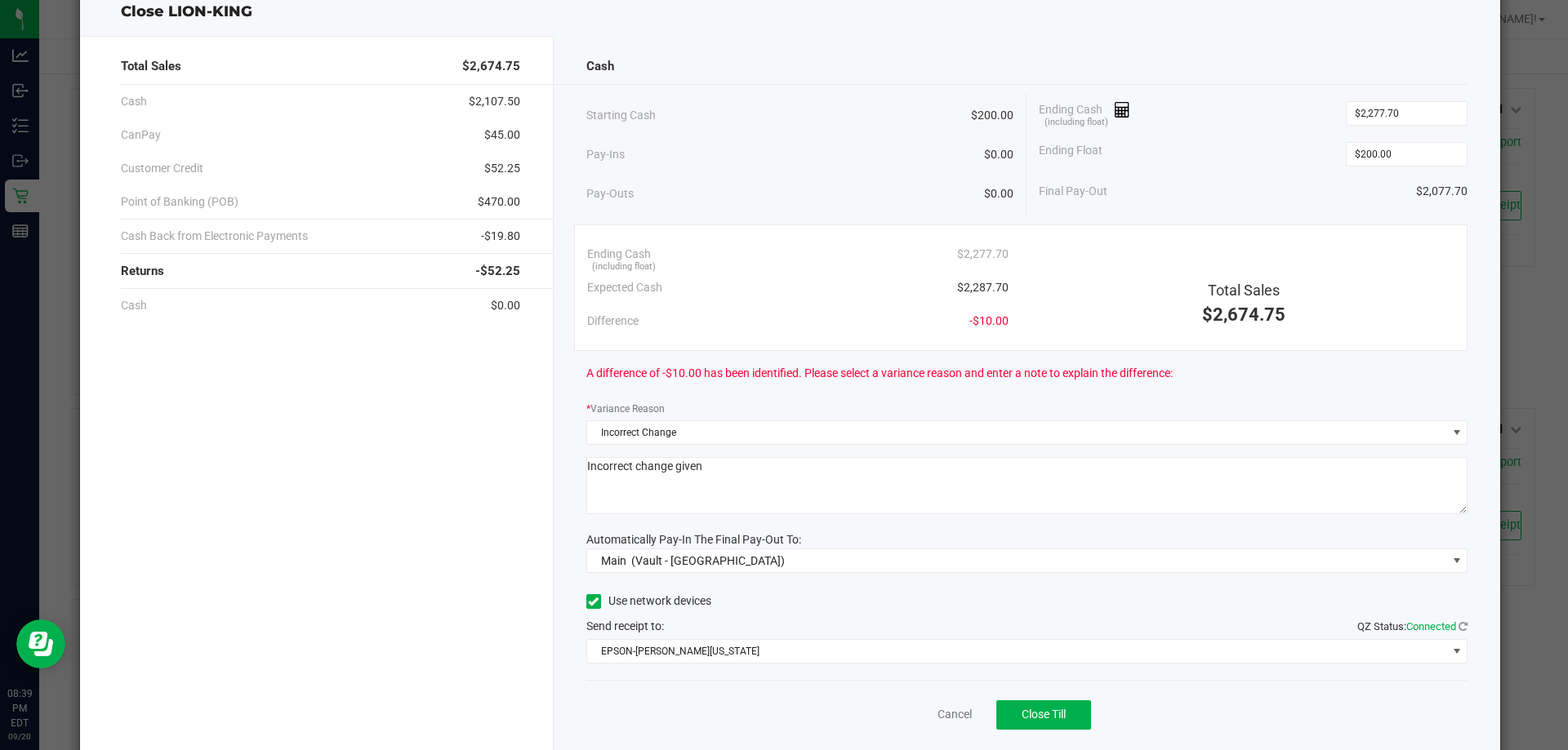
scroll to position [96, 0]
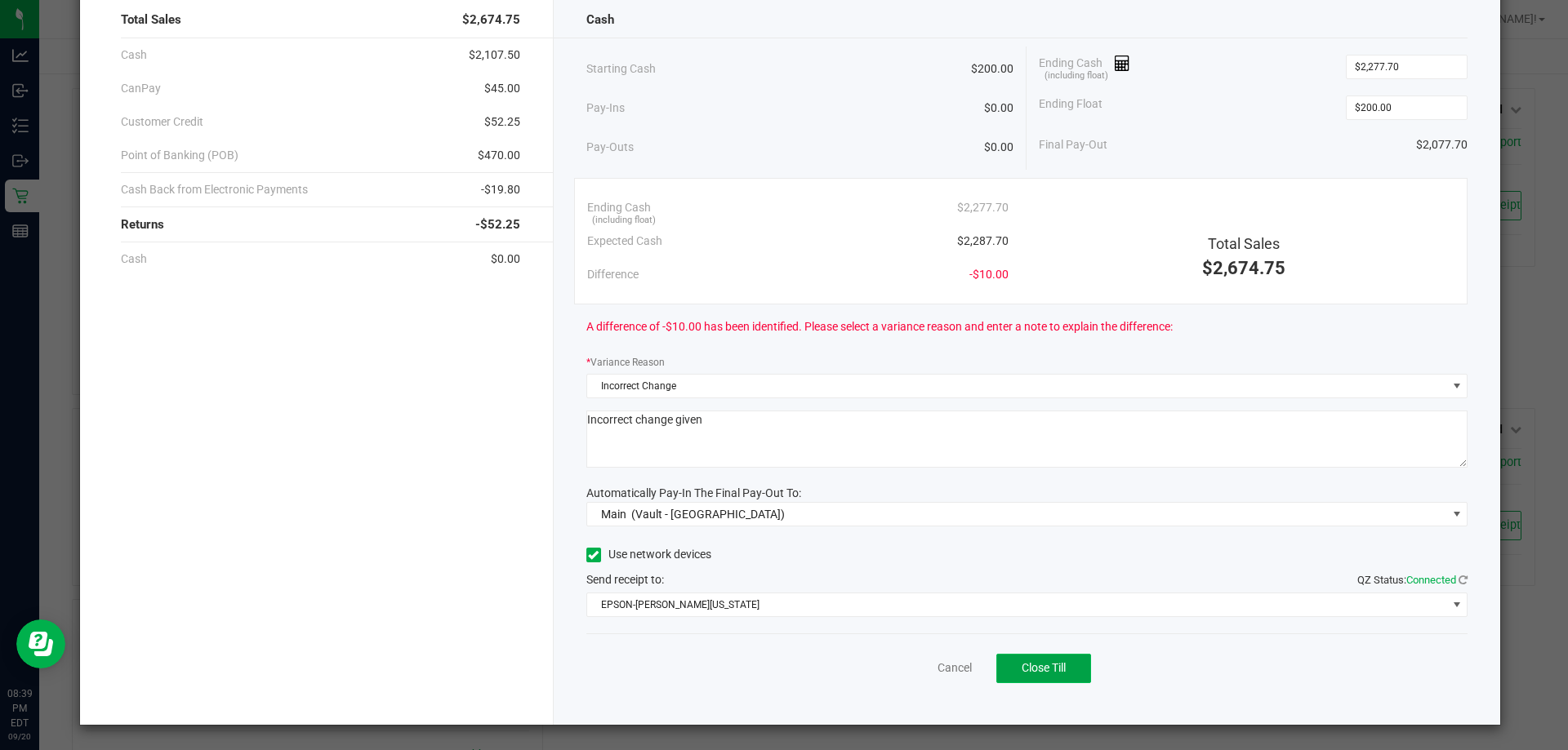
click at [1032, 673] on span "Close Till" at bounding box center [1043, 667] width 44 height 13
drag, startPoint x: 573, startPoint y: 326, endPoint x: 1235, endPoint y: 325, distance: 662.0
click at [1235, 325] on div "Cash Starting Cash $200.00 Pay-Ins $0.00 Pay-Outs $0.00 Ending Cash (including …" at bounding box center [1028, 357] width 948 height 735
click at [1235, 325] on div "A difference of -$10.00 has been identified. Please select a variance reason an…" at bounding box center [1028, 327] width 882 height 45
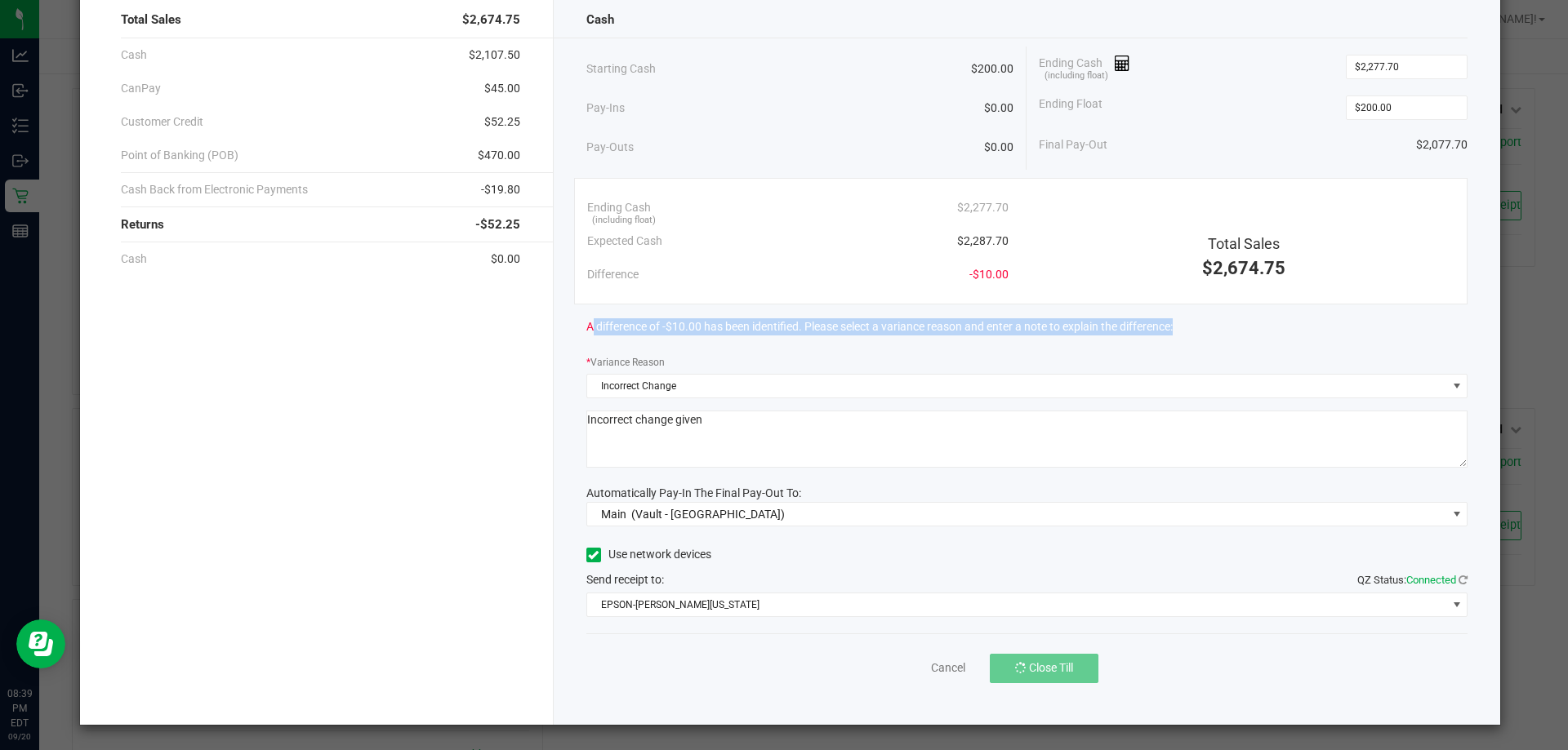
drag, startPoint x: 1233, startPoint y: 325, endPoint x: 572, endPoint y: 325, distance: 661.0
click at [572, 325] on div "Cash Starting Cash $200.00 Pay-Ins $0.00 Pay-Outs $0.00 Ending Cash (including …" at bounding box center [1028, 357] width 948 height 735
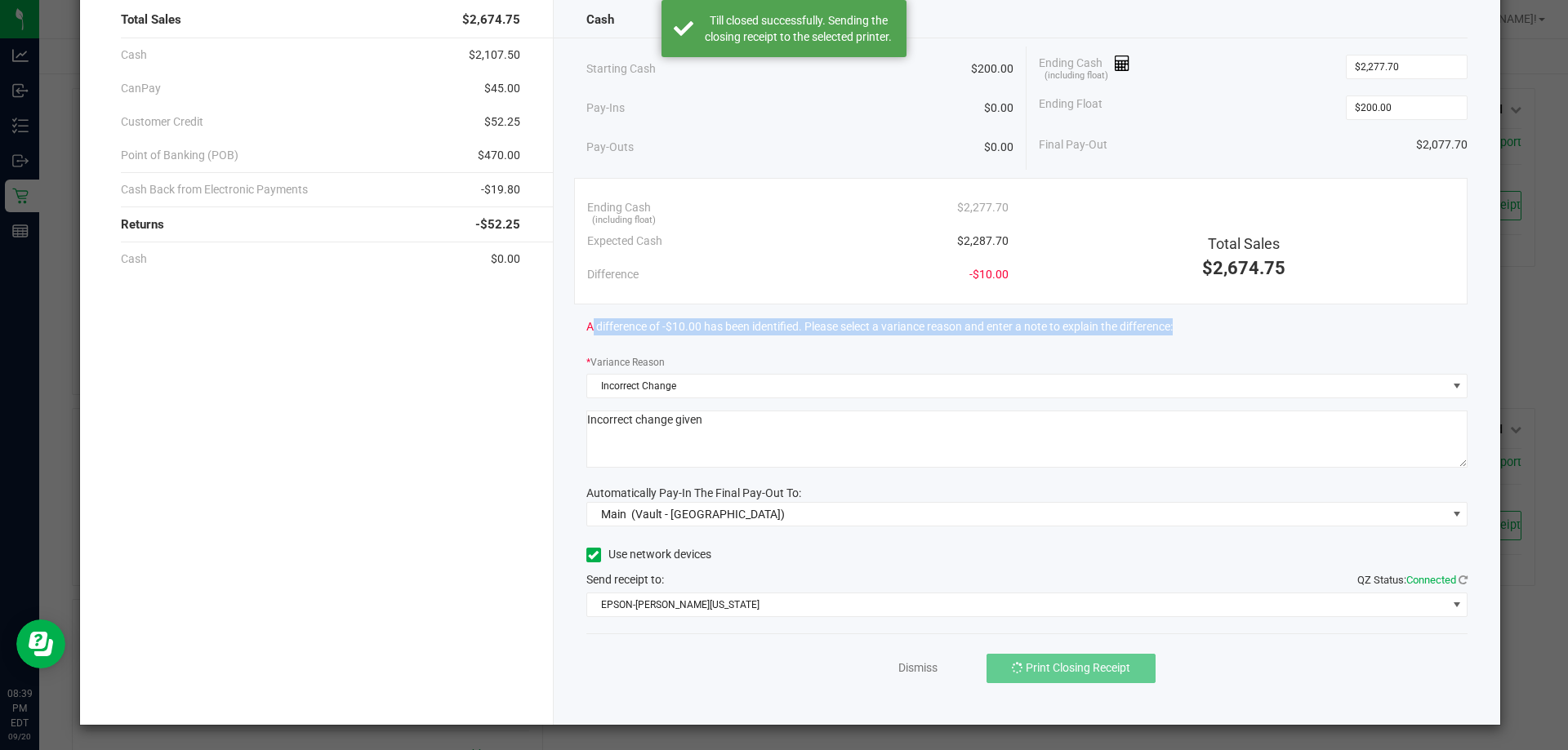
drag, startPoint x: 714, startPoint y: 325, endPoint x: 1360, endPoint y: 325, distance: 646.0
click at [1360, 325] on div "A difference of -$10.00 has been identified. Please select a variance reason an…" at bounding box center [1028, 327] width 882 height 45
drag, startPoint x: 1360, startPoint y: 325, endPoint x: 1328, endPoint y: 329, distance: 32.2
click at [1358, 325] on div "A difference of -$10.00 has been identified. Please select a variance reason an…" at bounding box center [1028, 327] width 882 height 45
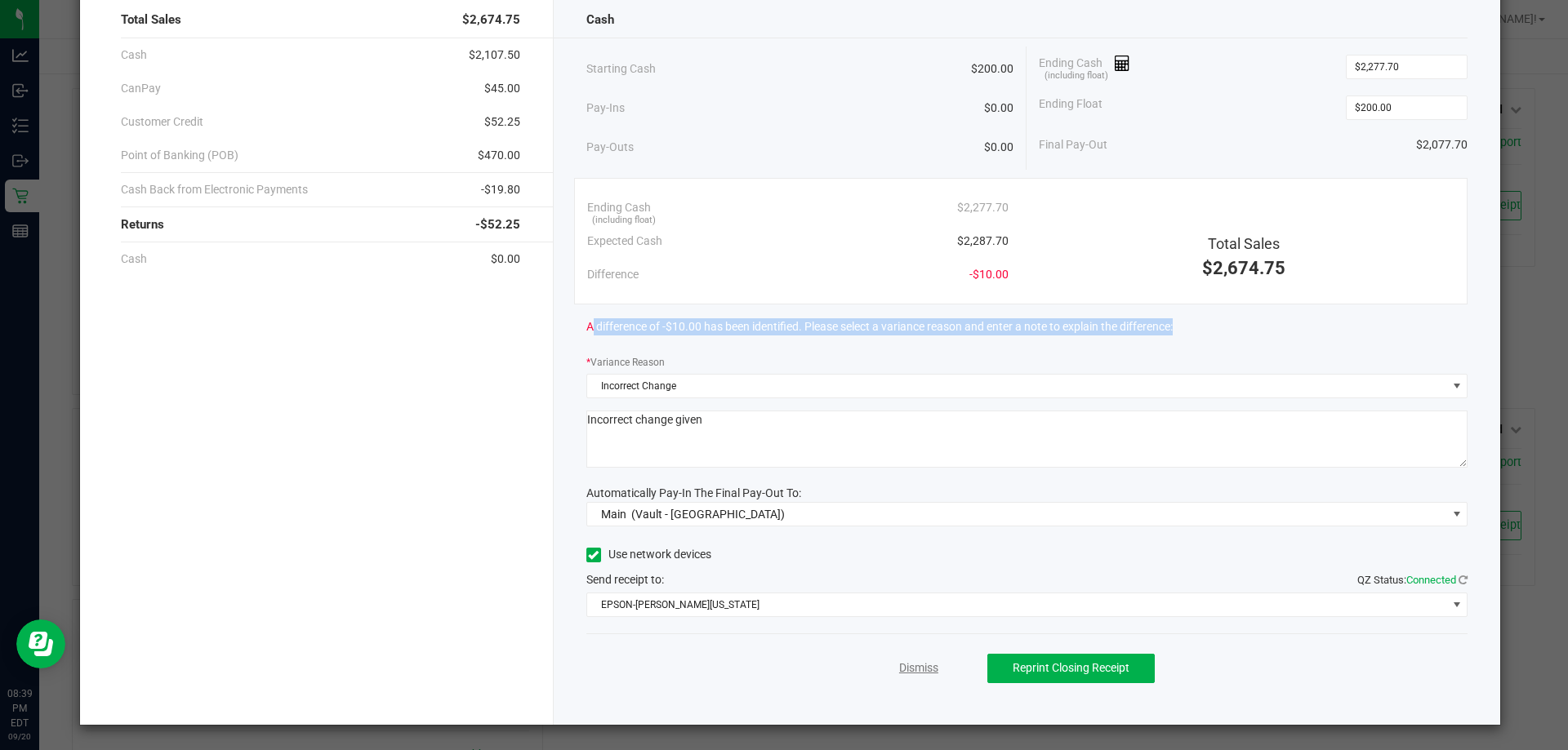
click at [918, 668] on link "Dismiss" at bounding box center [919, 668] width 40 height 17
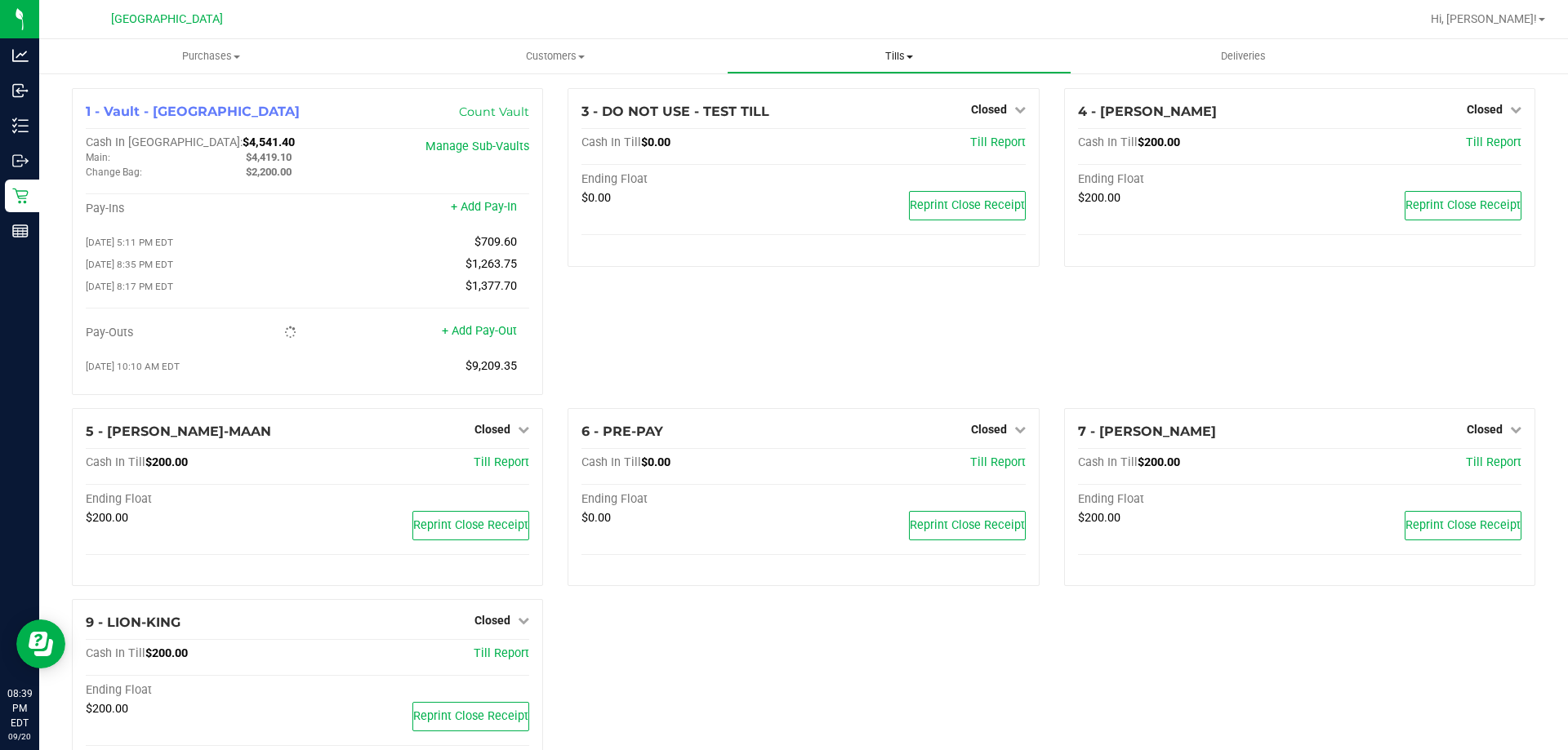
click at [880, 46] on uib-tab-heading "Tills Manage tills Reconcile e-payments" at bounding box center [899, 56] width 342 height 33
click at [812, 116] on span "Reconcile e-payments" at bounding box center [808, 118] width 163 height 14
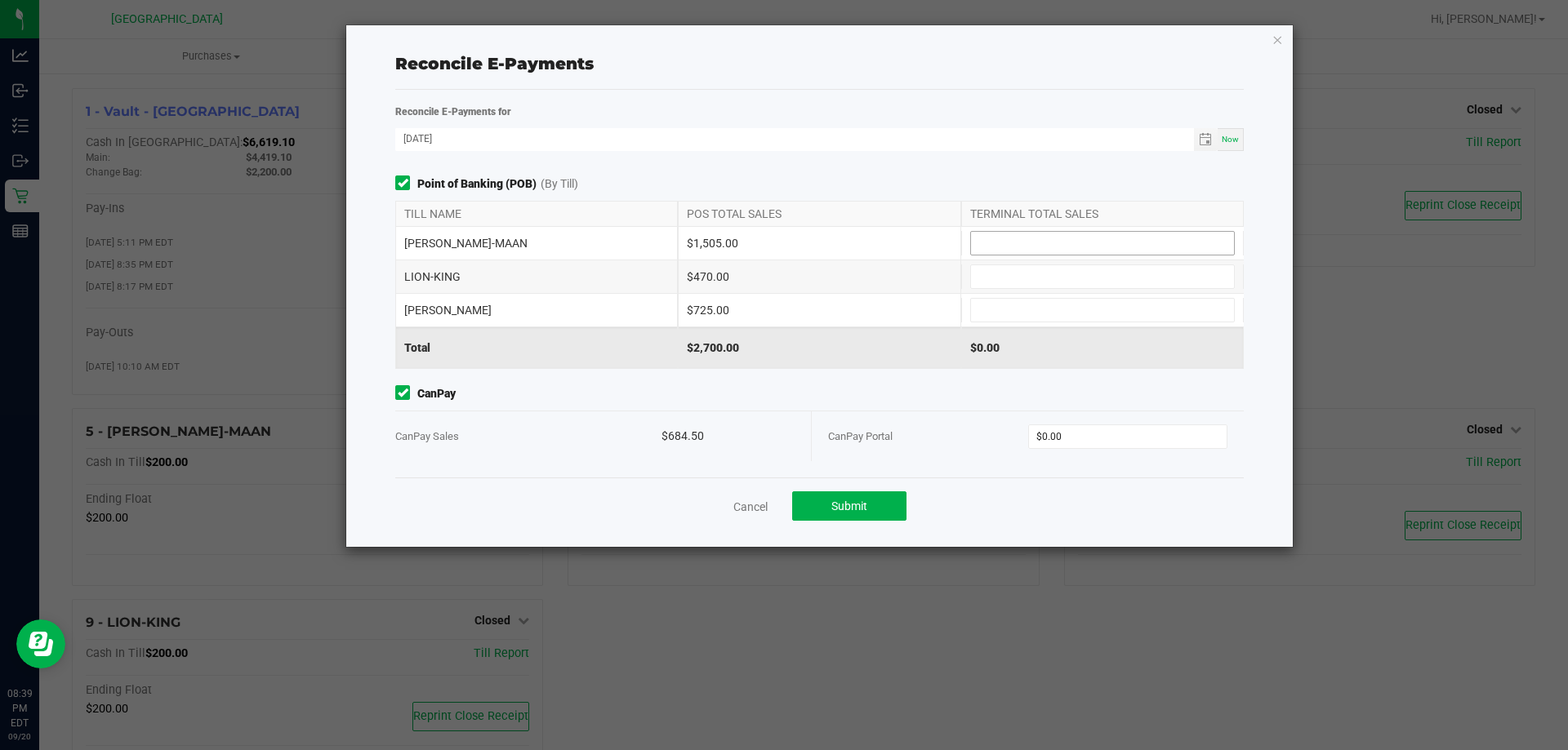
click at [1005, 244] on input at bounding box center [1102, 243] width 263 height 23
type input "$1,505.00"
type input "$470.00"
type input "$725.00"
type input "$684.50"
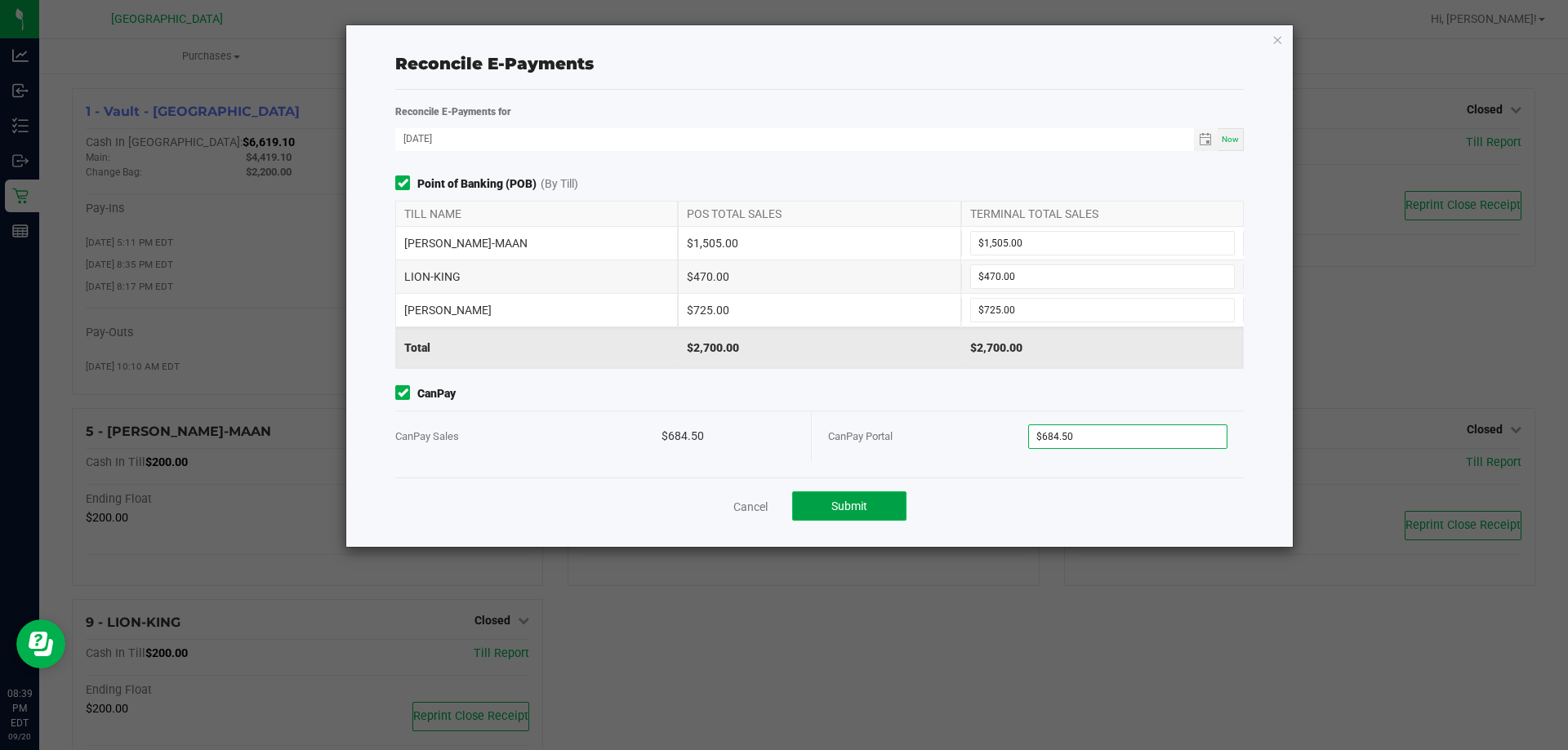
click at [849, 510] on span "Submit" at bounding box center [849, 505] width 36 height 13
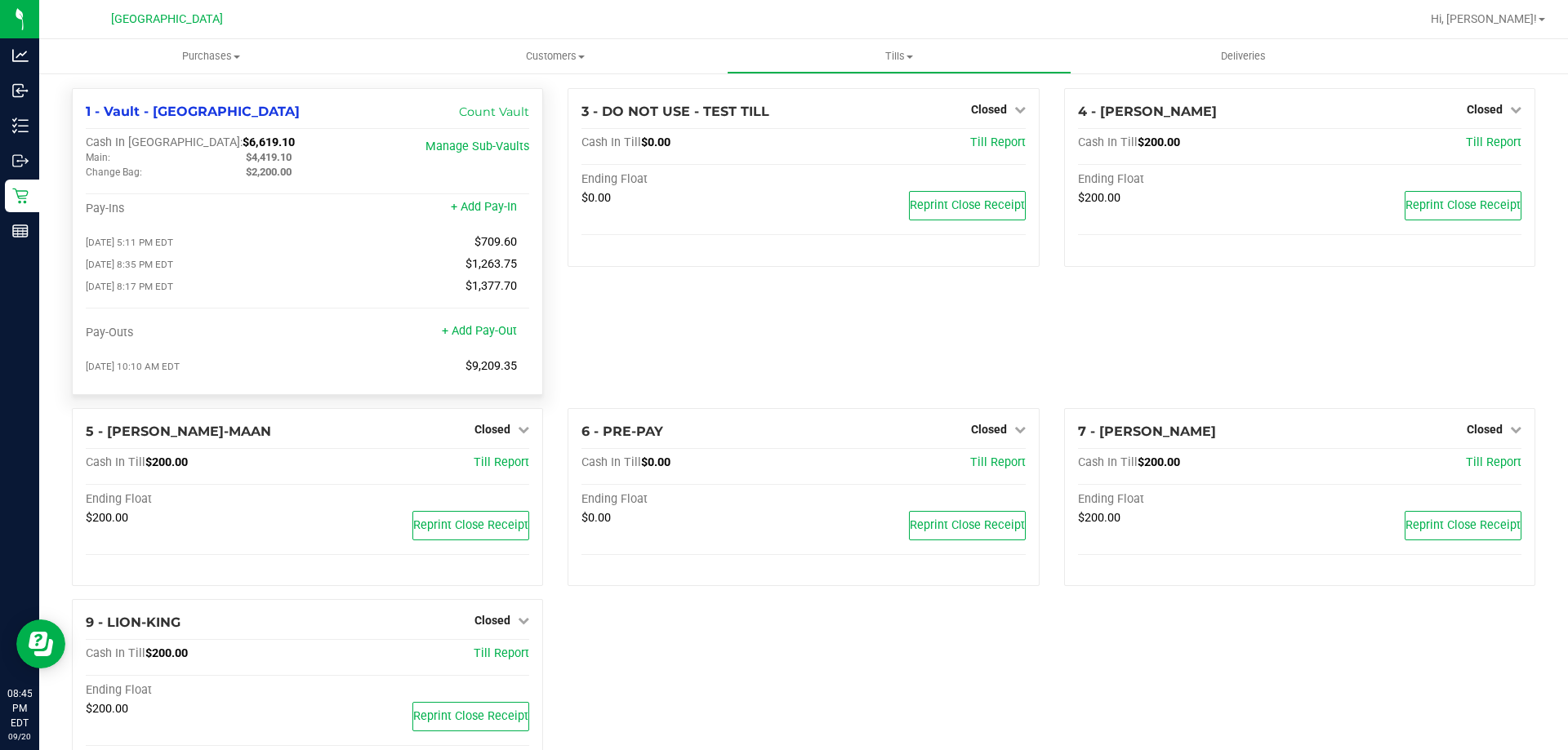
click at [311, 217] on div "Pay-Ins + Add Pay-In" at bounding box center [308, 213] width 444 height 22
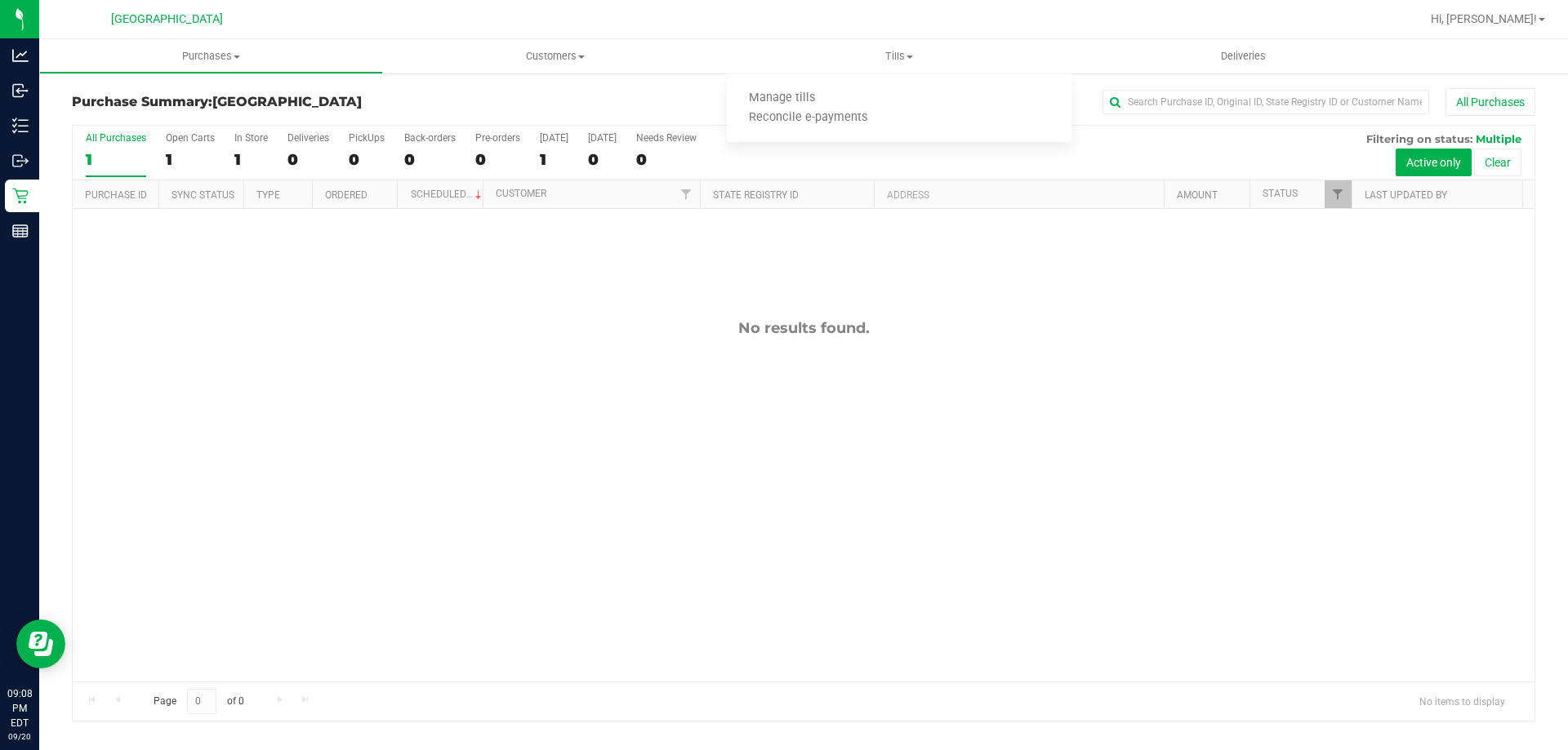
click at [1509, 4] on div "Hi, [PERSON_NAME]!" at bounding box center [1490, 19] width 140 height 32
click at [1504, 11] on link "Hi, [PERSON_NAME]!" at bounding box center [1489, 19] width 128 height 17
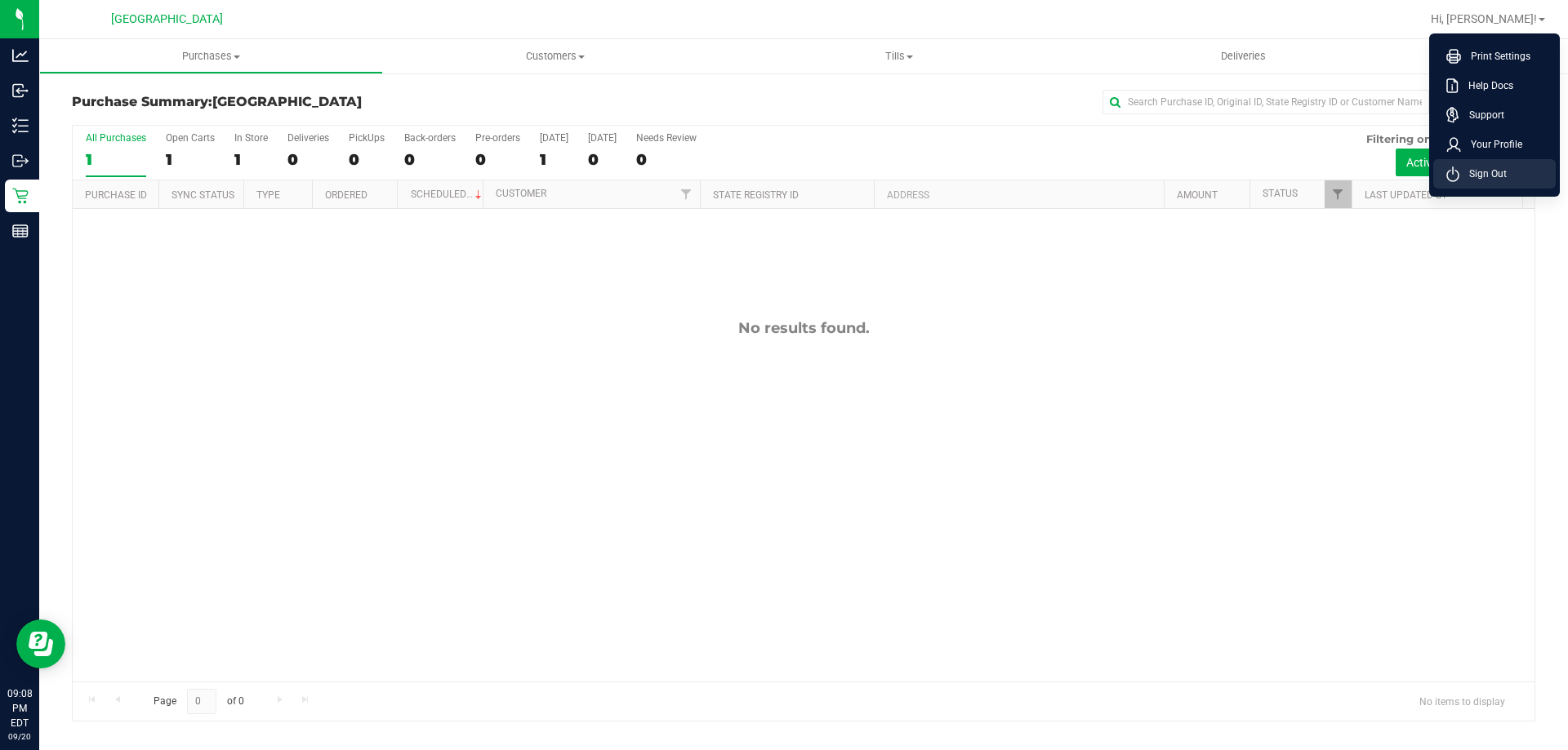
click at [1486, 172] on span "Sign Out" at bounding box center [1483, 173] width 47 height 16
